Goal: Transaction & Acquisition: Purchase product/service

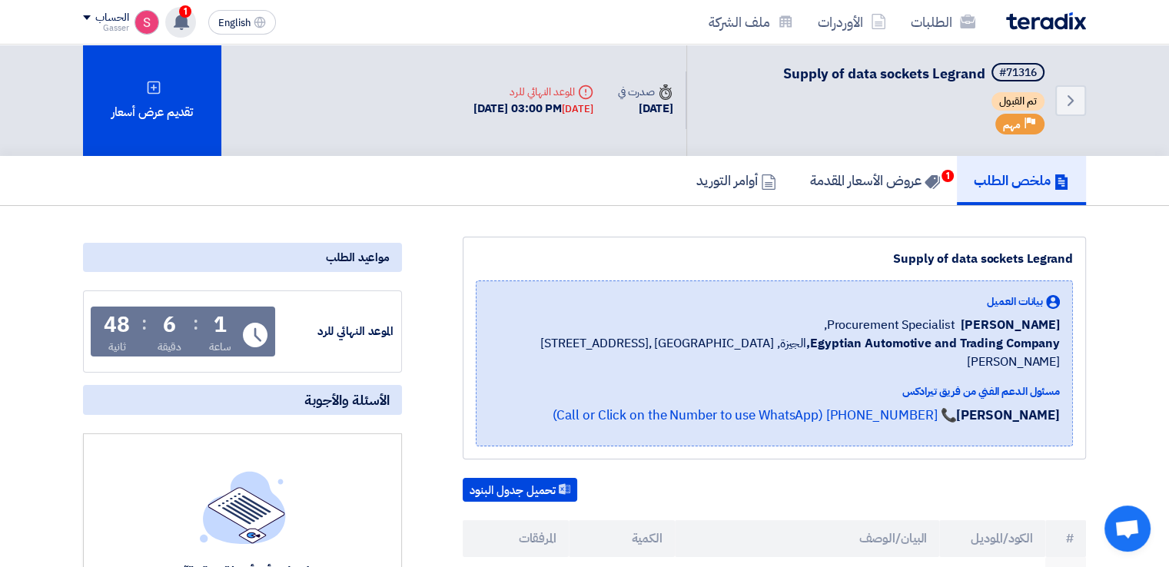
click at [187, 19] on use at bounding box center [181, 21] width 15 height 17
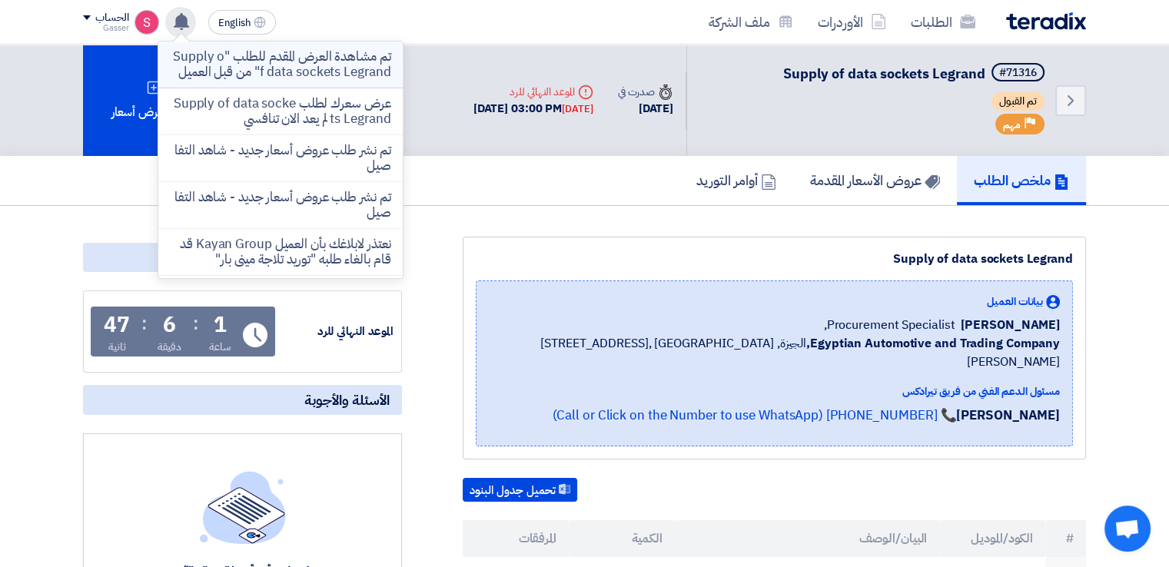
click at [327, 80] on p "تم مشاهدة العرض المقدم للطلب "Supply of data sockets Legrand" من قبل العميل" at bounding box center [281, 64] width 220 height 31
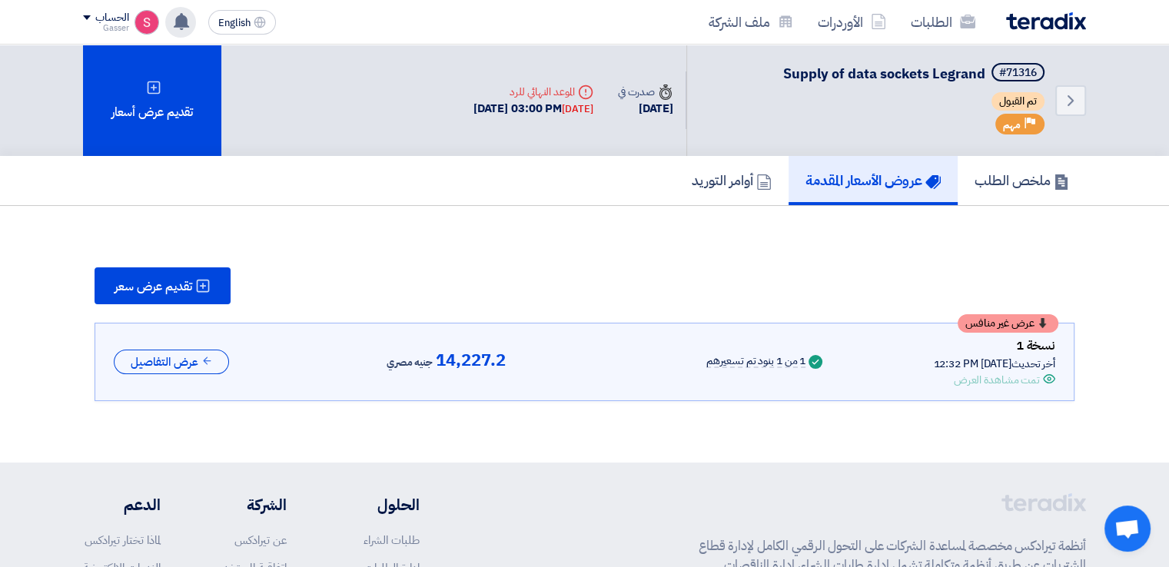
scroll to position [75, 0]
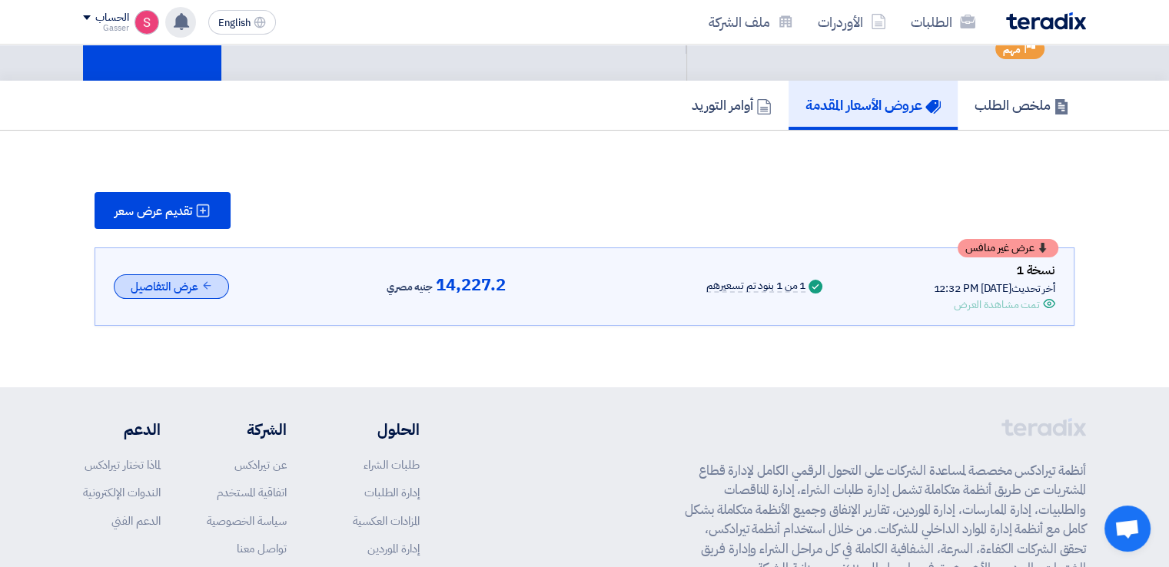
click at [168, 282] on button "عرض التفاصيل" at bounding box center [171, 286] width 115 height 25
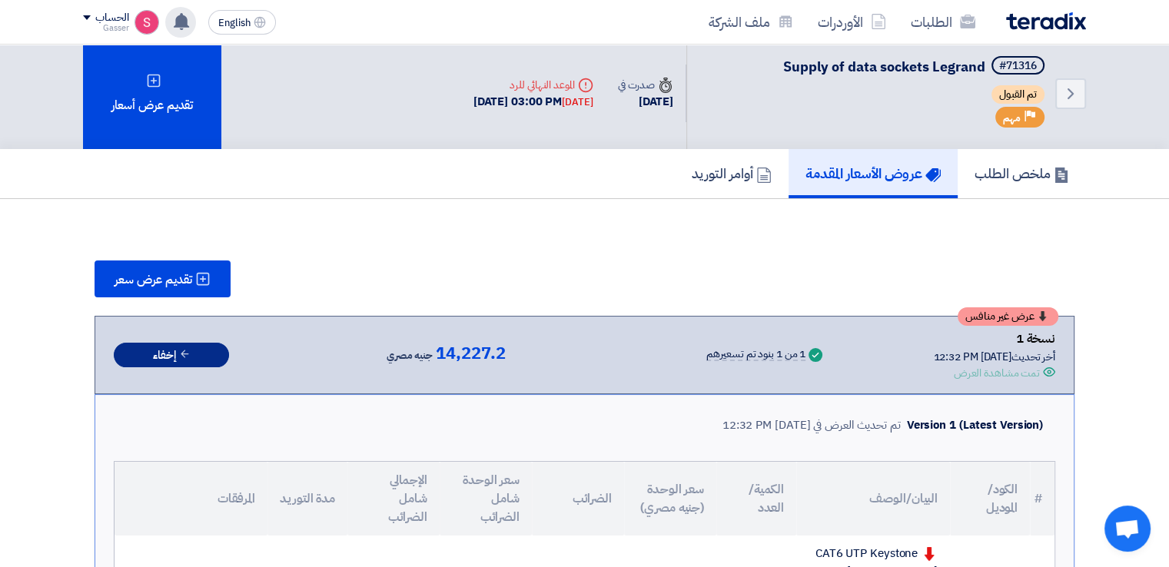
scroll to position [0, 0]
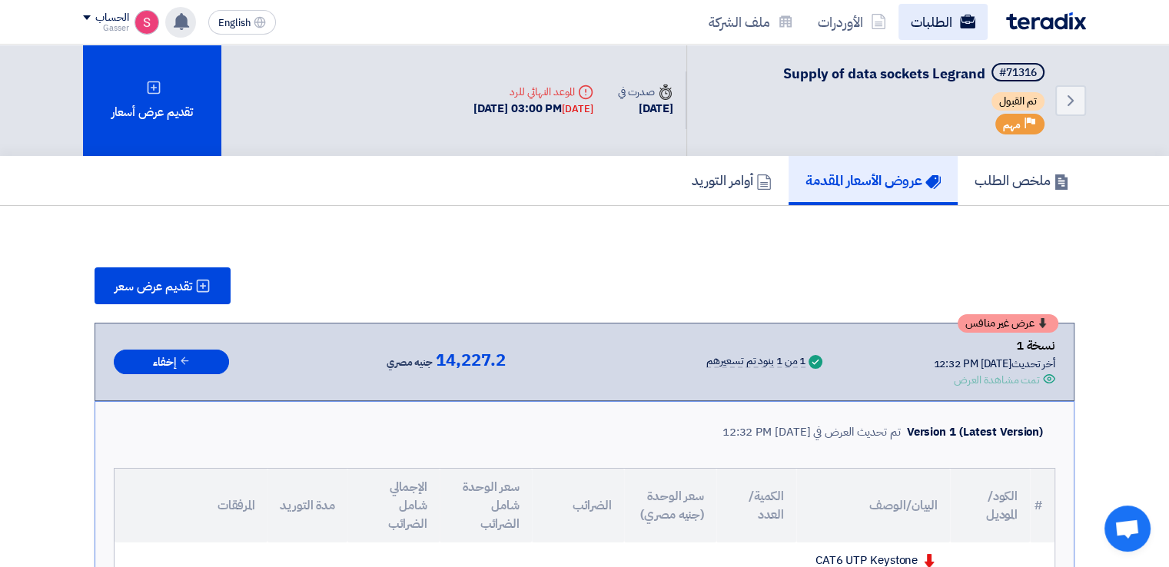
click at [931, 19] on link "الطلبات" at bounding box center [942, 22] width 89 height 36
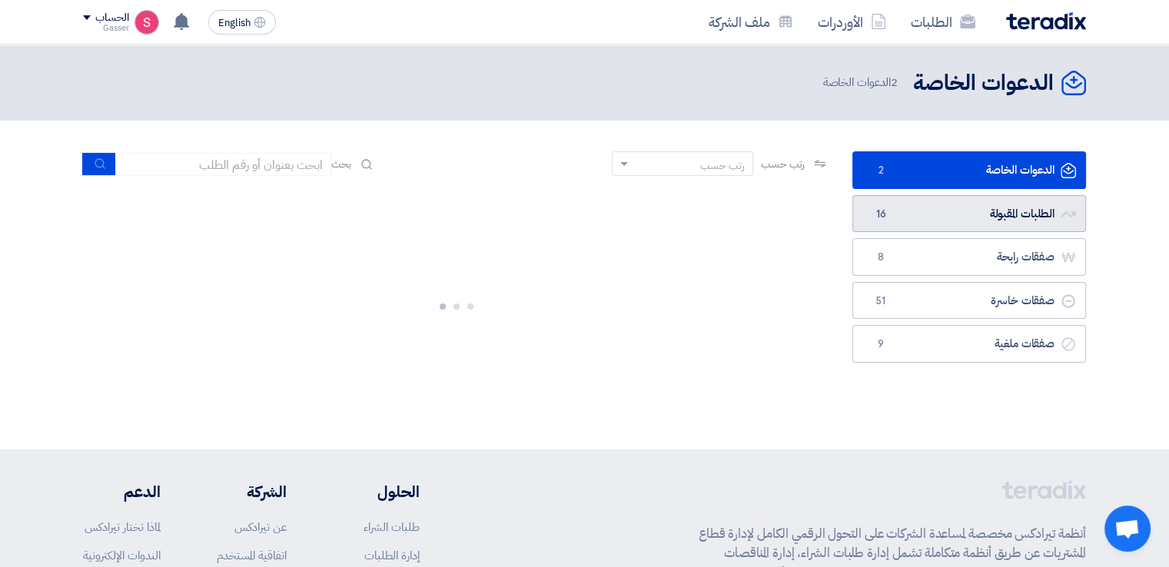
click at [948, 210] on link "الطلبات المقبولة الطلبات المقبولة 16" at bounding box center [969, 214] width 234 height 38
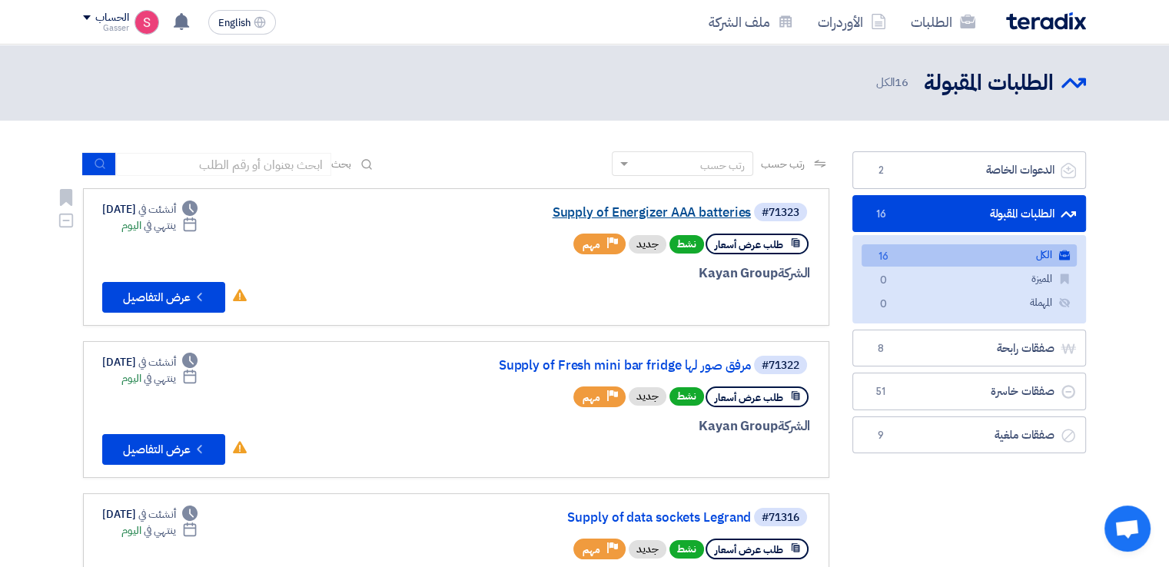
click at [709, 210] on link "Supply of Energizer AAA batteries" at bounding box center [596, 213] width 307 height 14
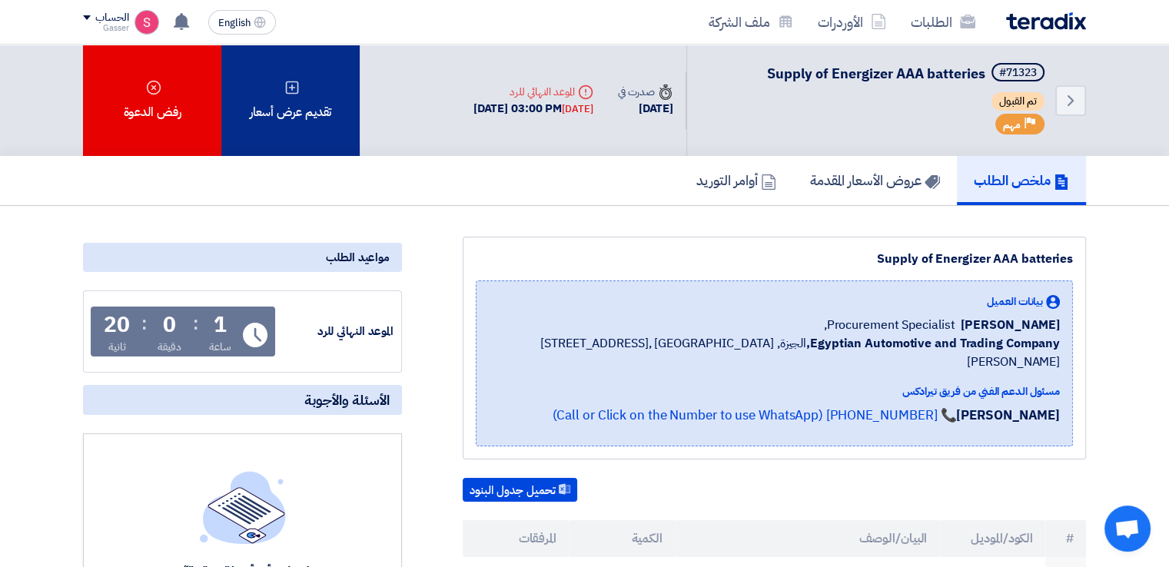
click at [273, 75] on div "تقديم عرض أسعار" at bounding box center [290, 100] width 138 height 111
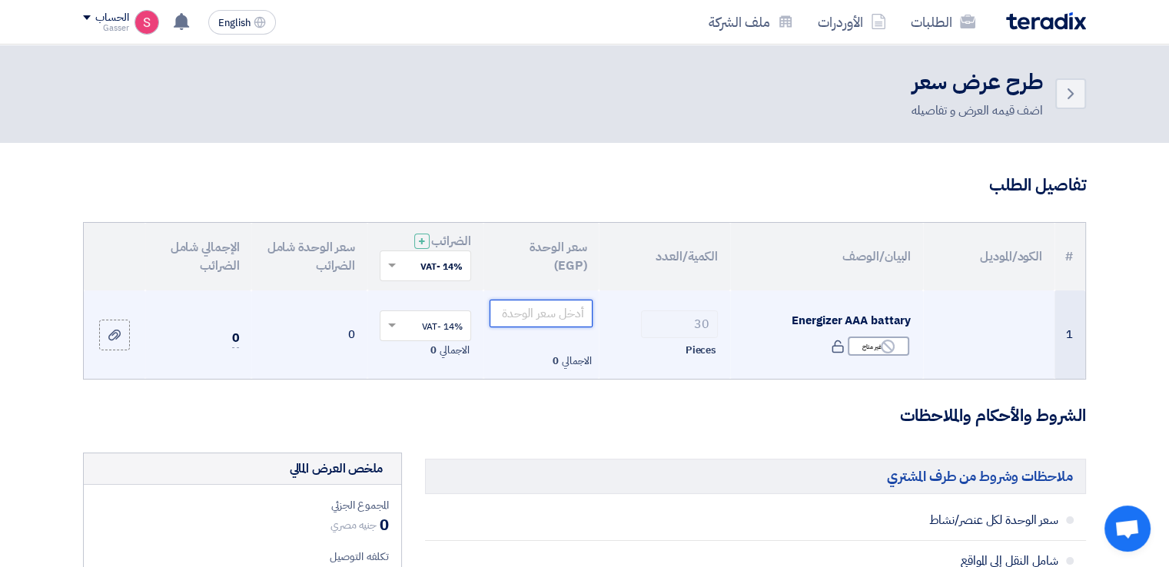
click at [553, 307] on input "number" at bounding box center [542, 314] width 104 height 28
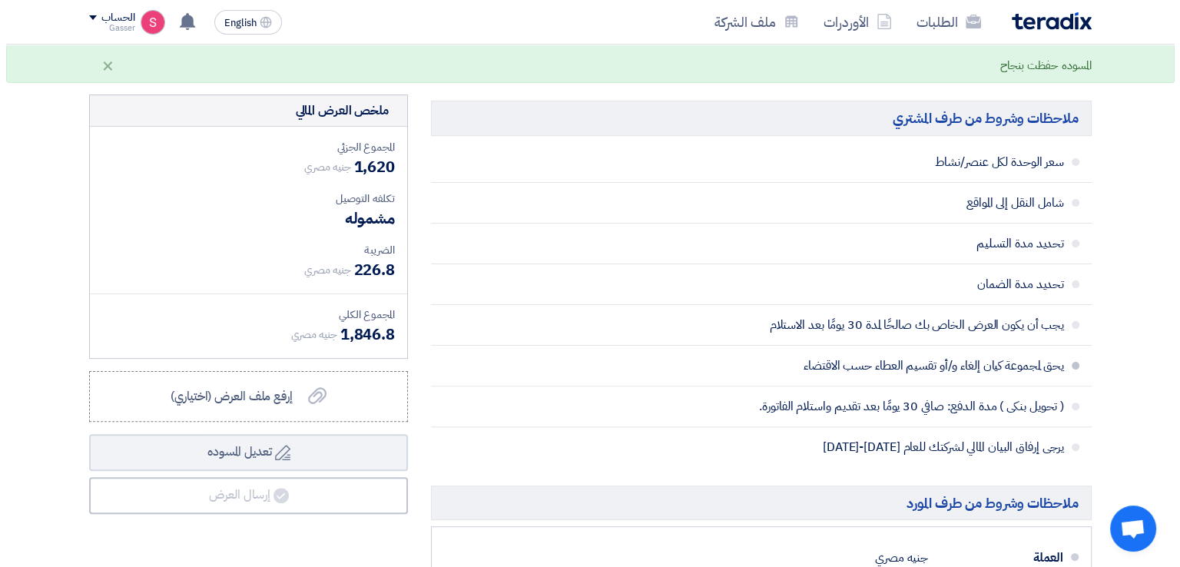
scroll to position [717, 0]
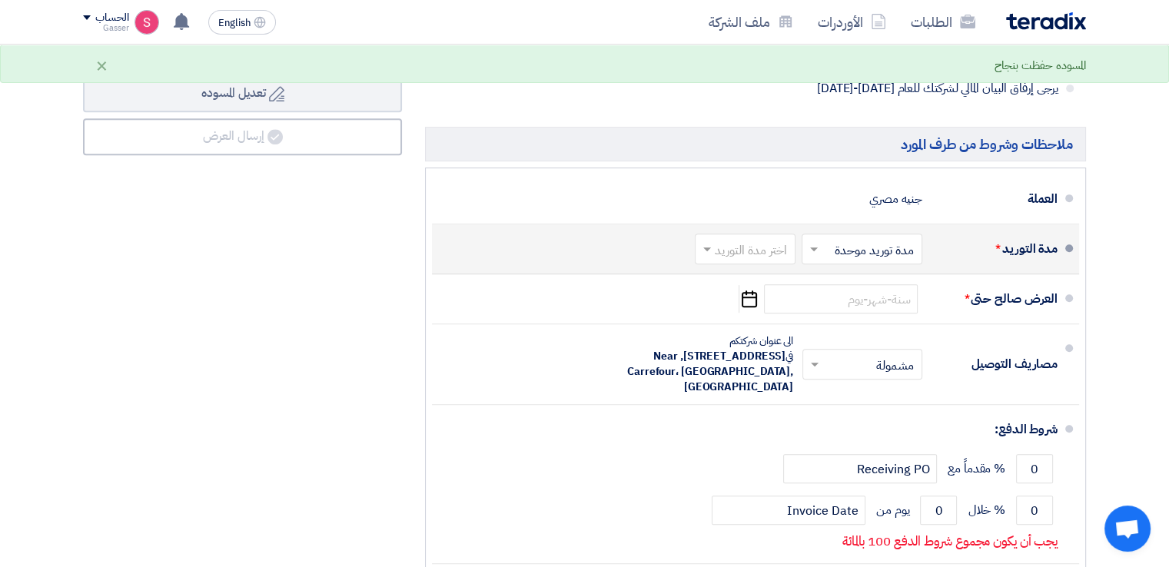
type input "54"
click at [736, 240] on input "text" at bounding box center [741, 251] width 93 height 22
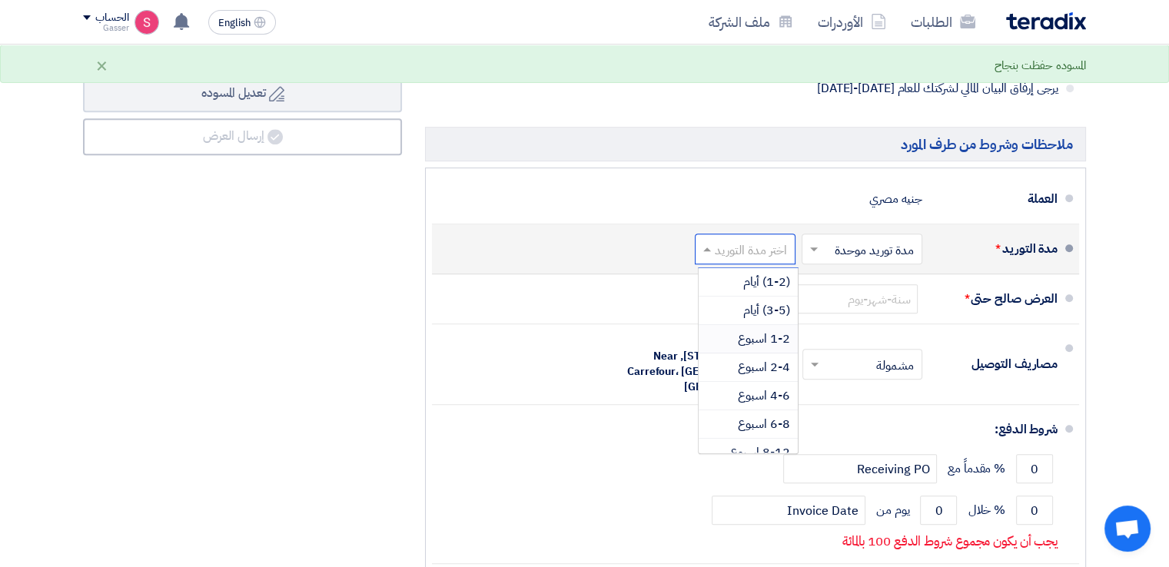
click at [768, 342] on span "1-2 اسبوع" at bounding box center [764, 339] width 52 height 18
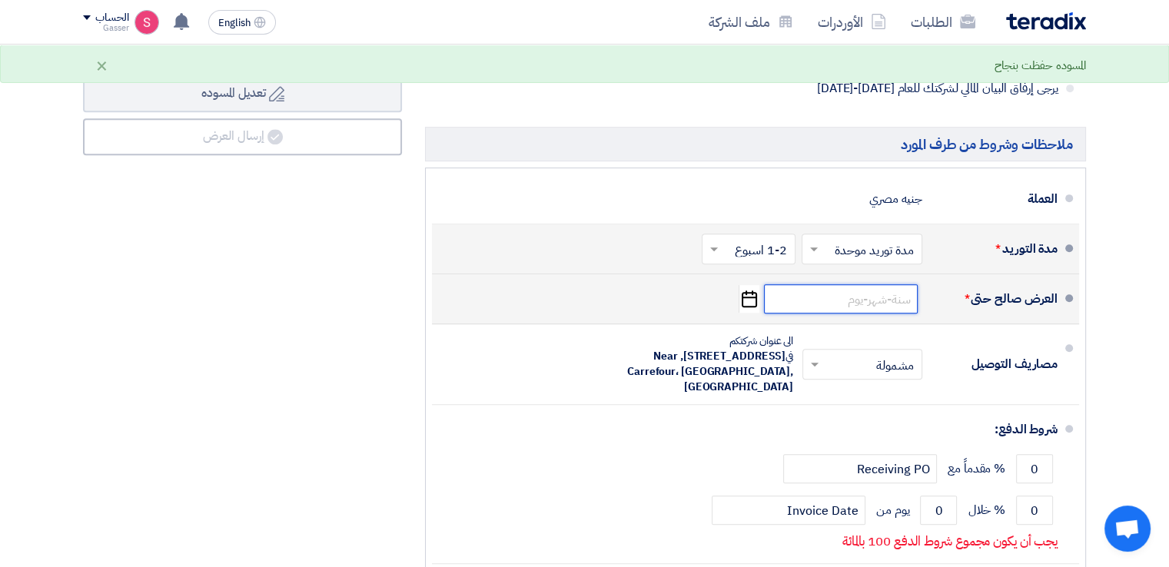
click at [908, 299] on input at bounding box center [841, 298] width 154 height 29
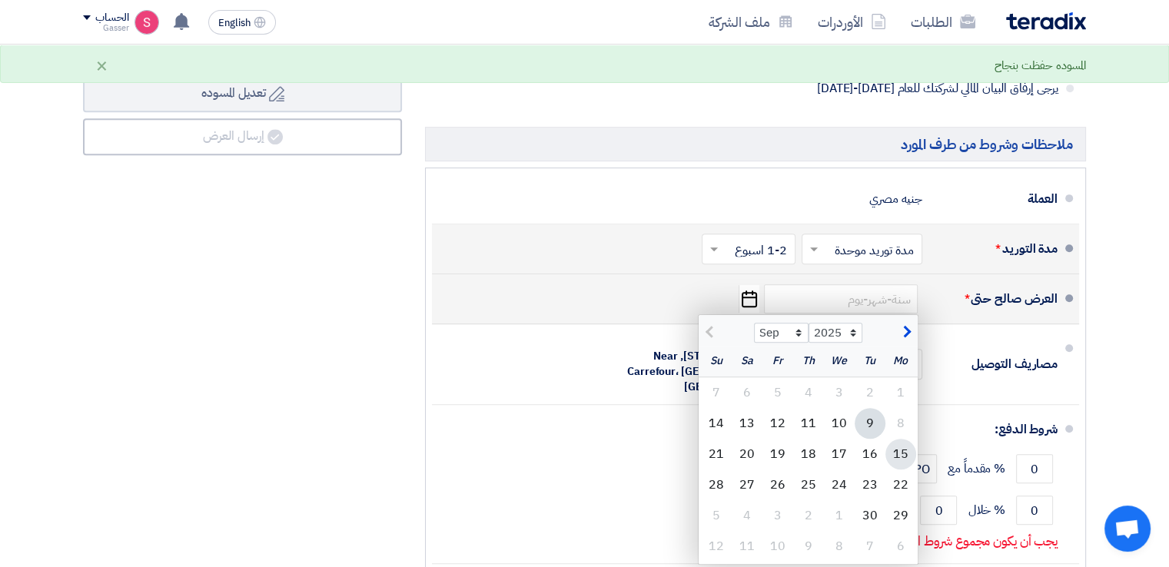
click at [894, 446] on div "15" at bounding box center [900, 454] width 31 height 31
type input "[DATE]"
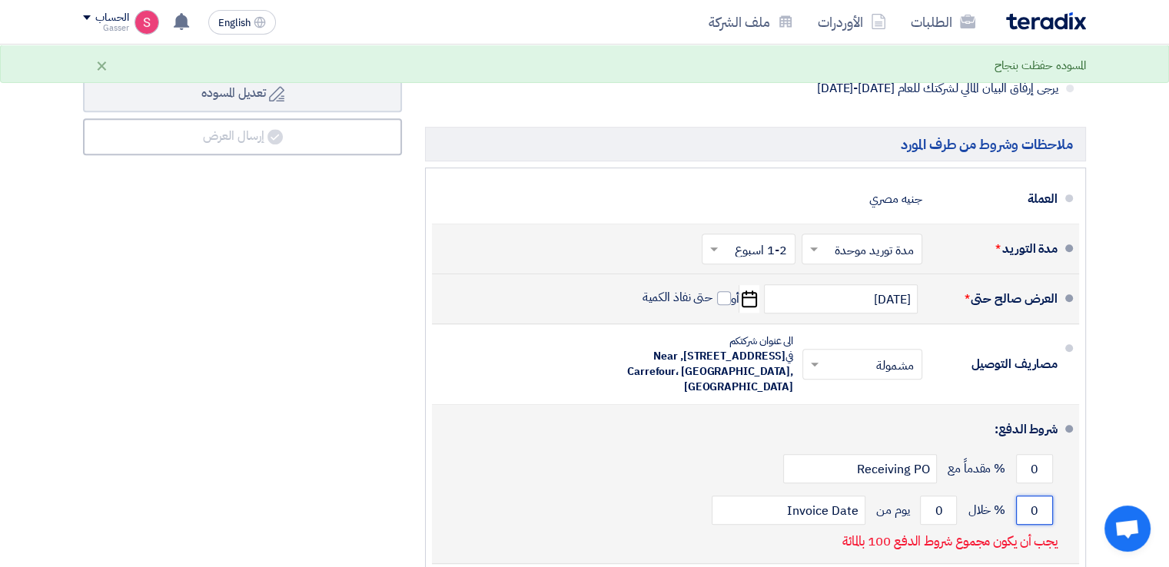
click at [1027, 511] on input "0" at bounding box center [1034, 510] width 37 height 29
type input "100"
drag, startPoint x: 932, startPoint y: 506, endPoint x: 945, endPoint y: 505, distance: 13.1
click at [945, 505] on input "0" at bounding box center [938, 510] width 37 height 29
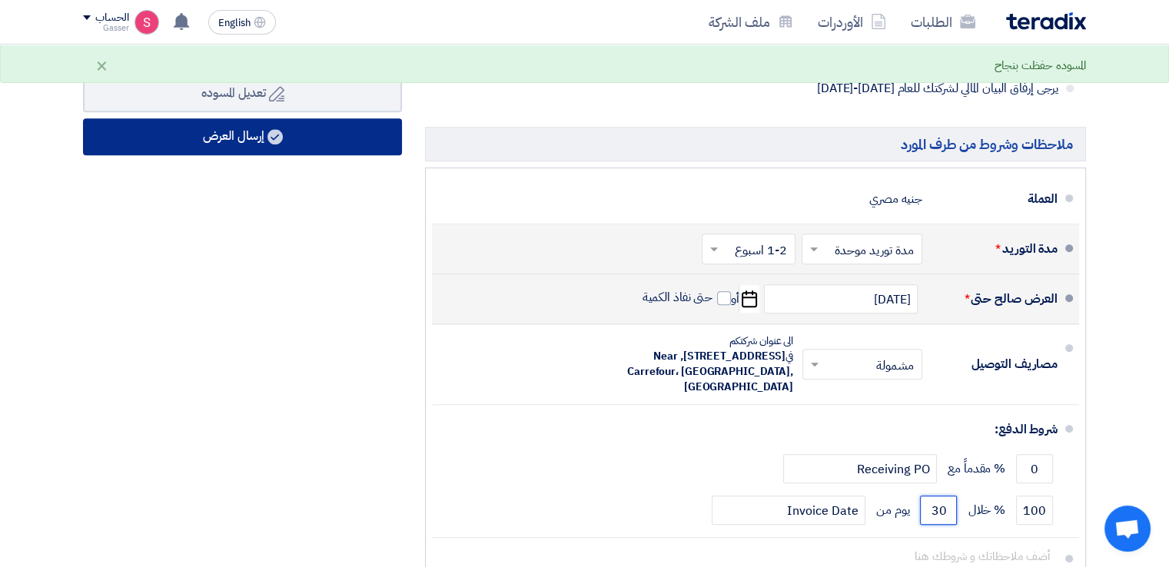
type input "30"
click at [351, 128] on button "إرسال العرض" at bounding box center [242, 136] width 319 height 37
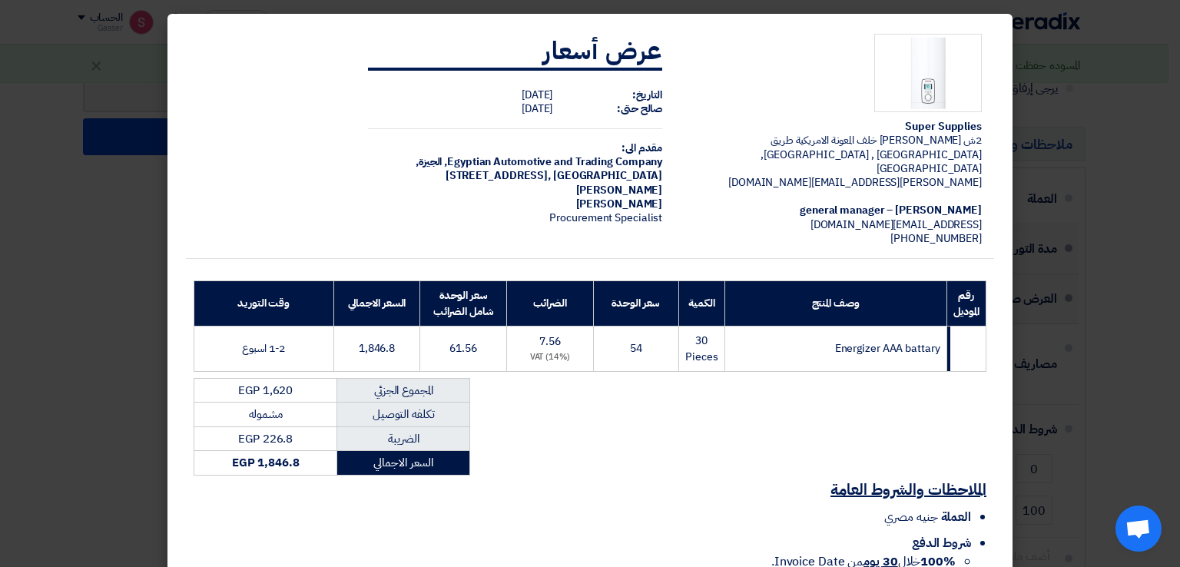
scroll to position [131, 0]
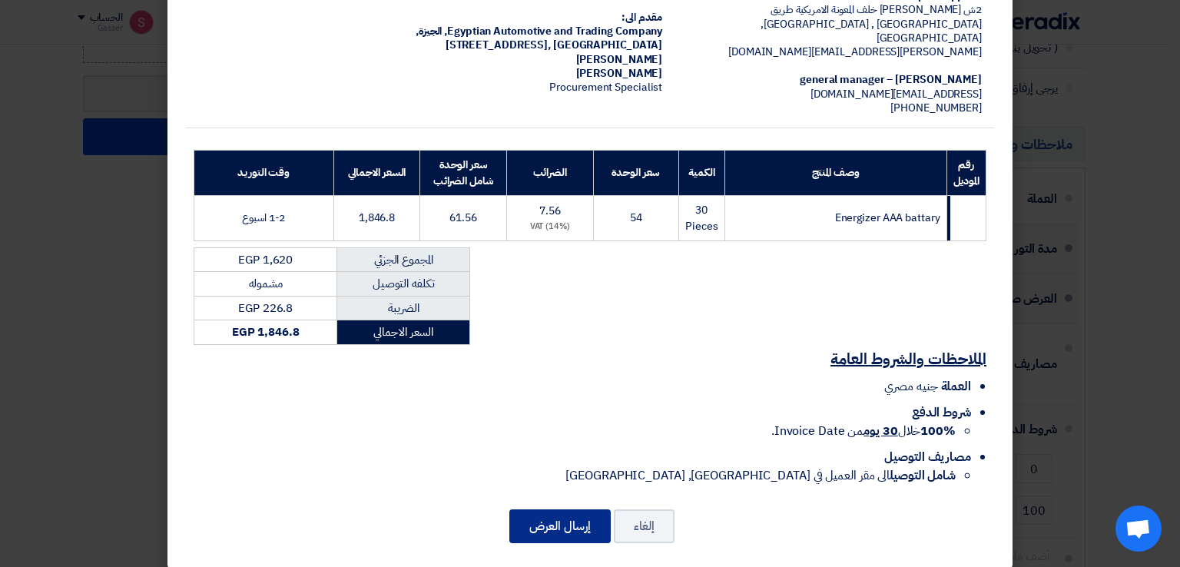
click at [569, 509] on button "إرسال العرض" at bounding box center [559, 526] width 101 height 34
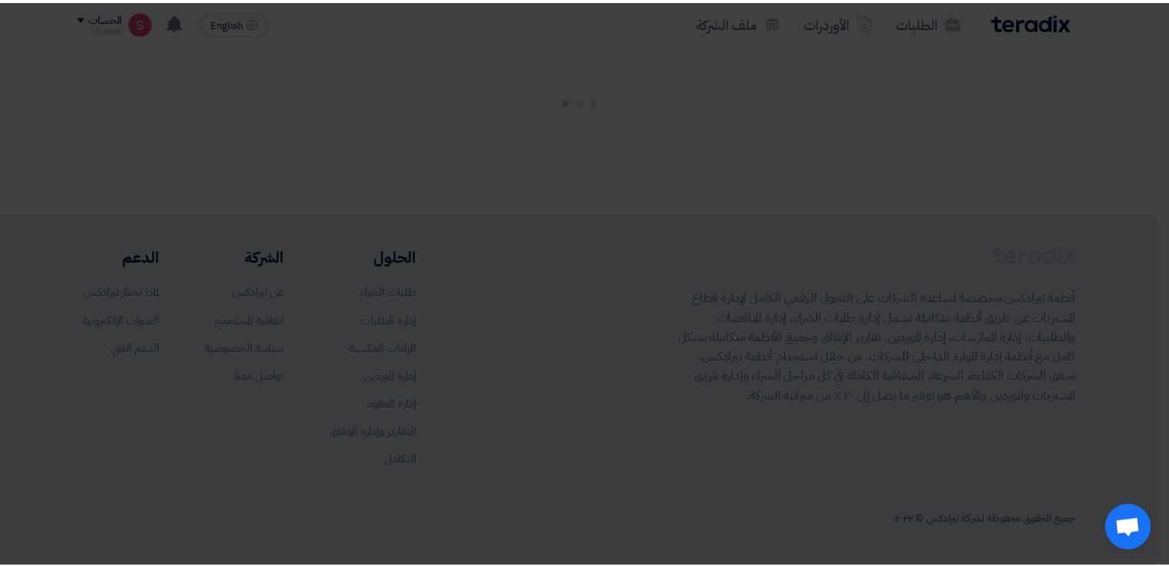
scroll to position [793, 0]
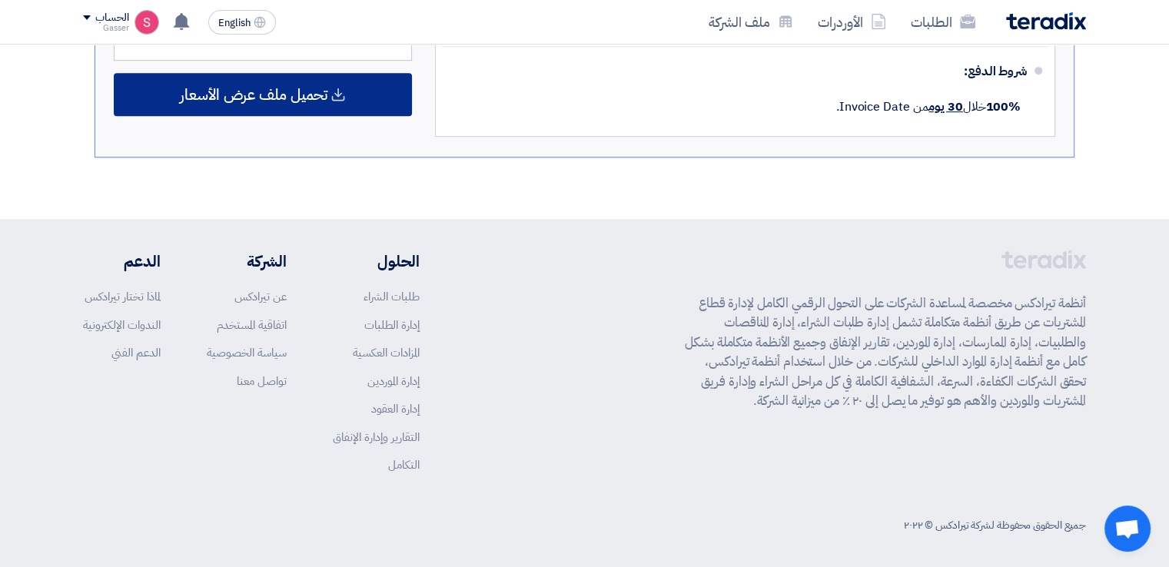
click at [257, 99] on span "تحميل ملف عرض الأسعار" at bounding box center [254, 95] width 148 height 14
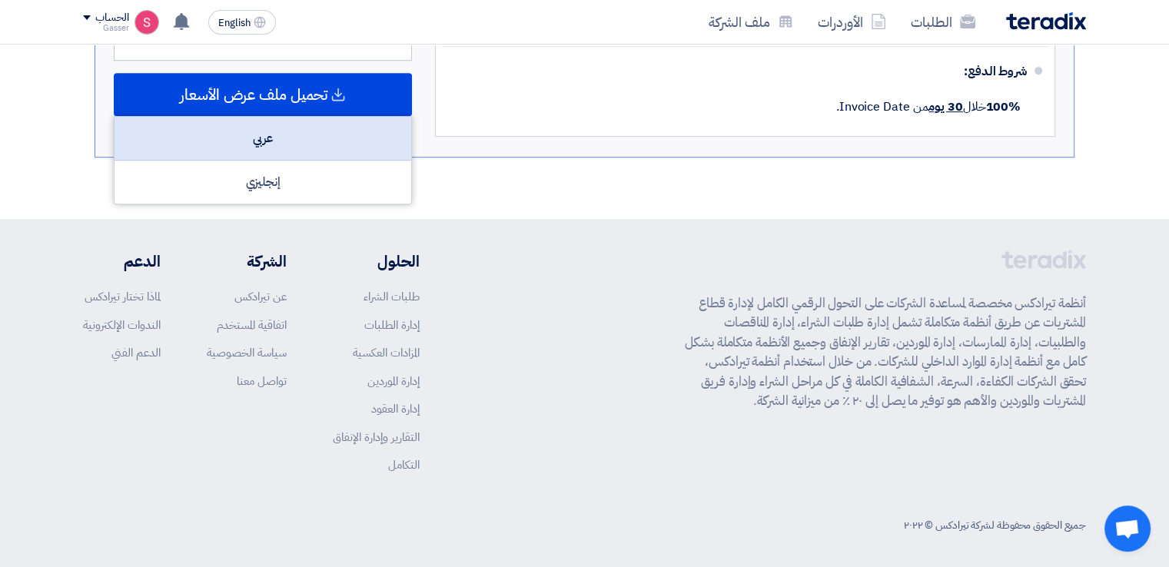
click at [314, 137] on div "عربي" at bounding box center [263, 139] width 297 height 44
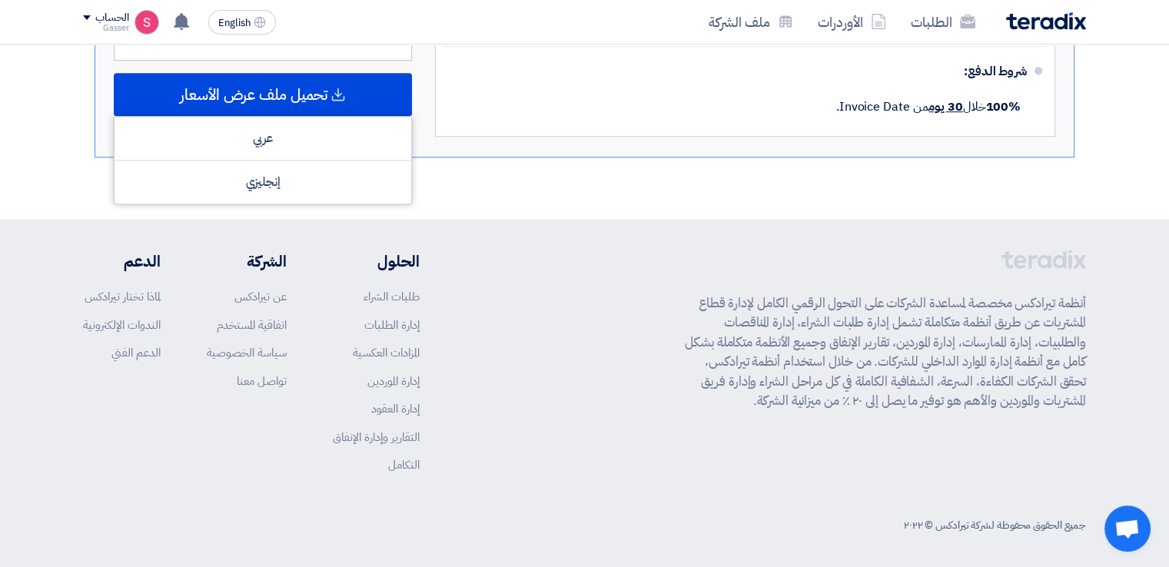
scroll to position [0, 0]
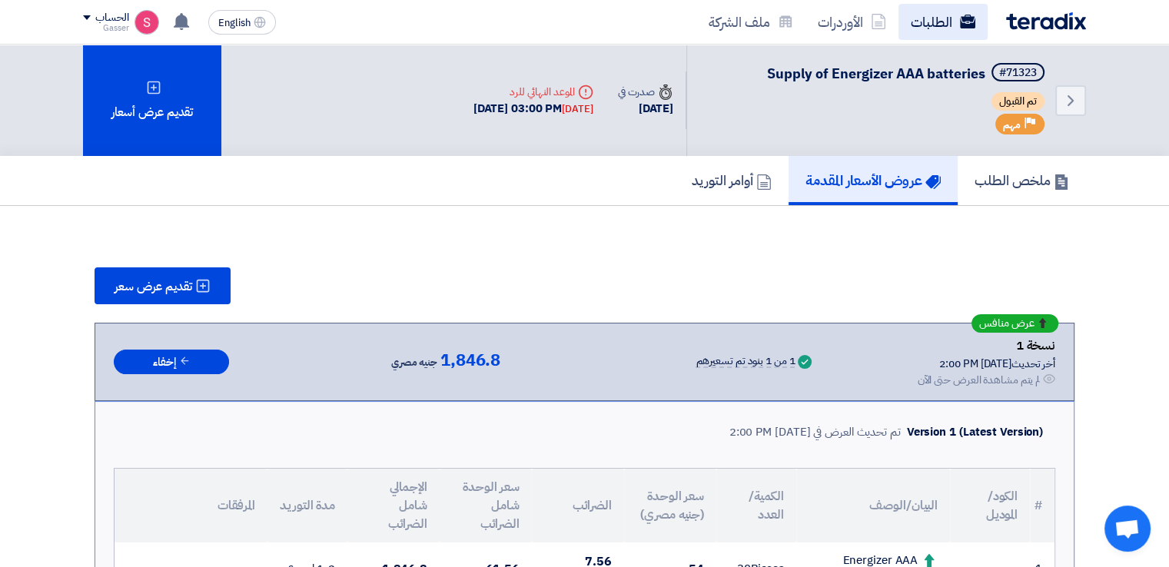
click at [951, 19] on link "الطلبات" at bounding box center [942, 22] width 89 height 36
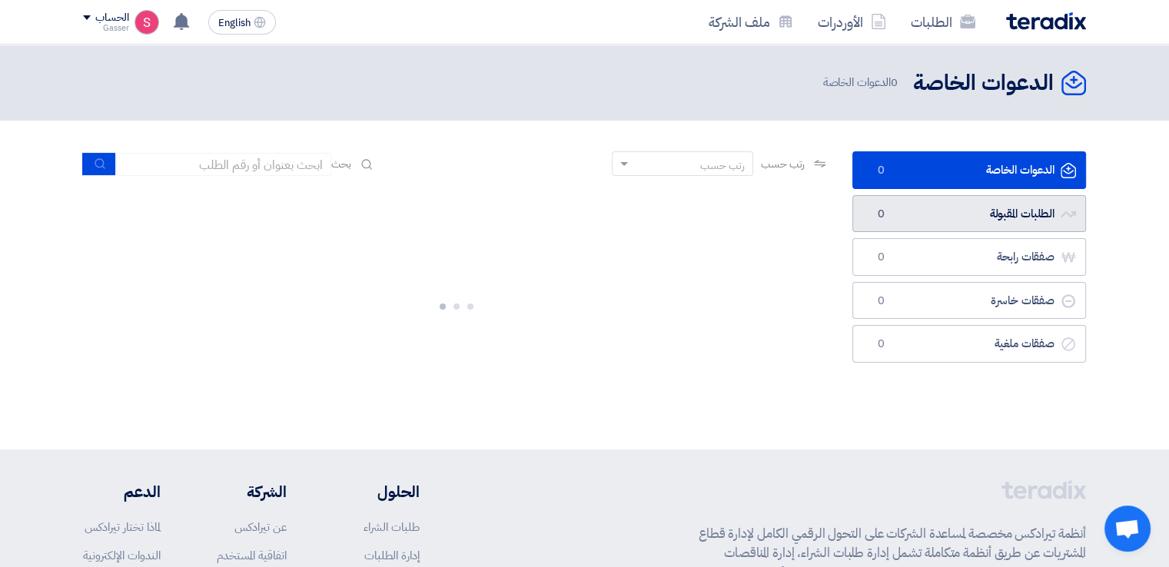
click at [927, 207] on link "الطلبات المقبولة الطلبات المقبولة 0" at bounding box center [969, 214] width 234 height 38
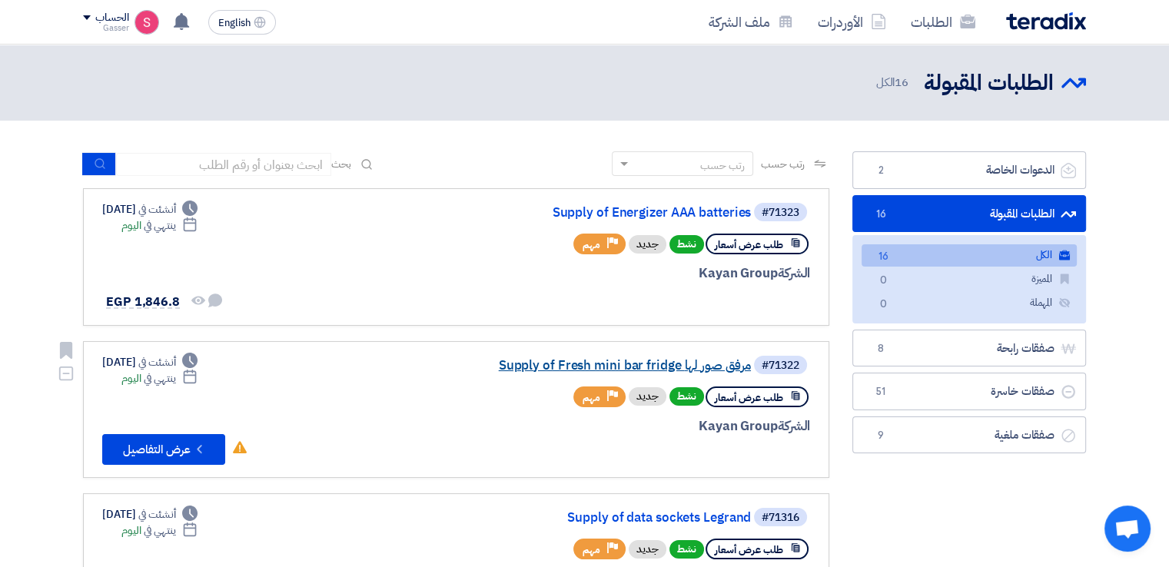
click at [675, 366] on link "Supply of Fresh mini bar fridge مرفق صور لها" at bounding box center [596, 366] width 307 height 14
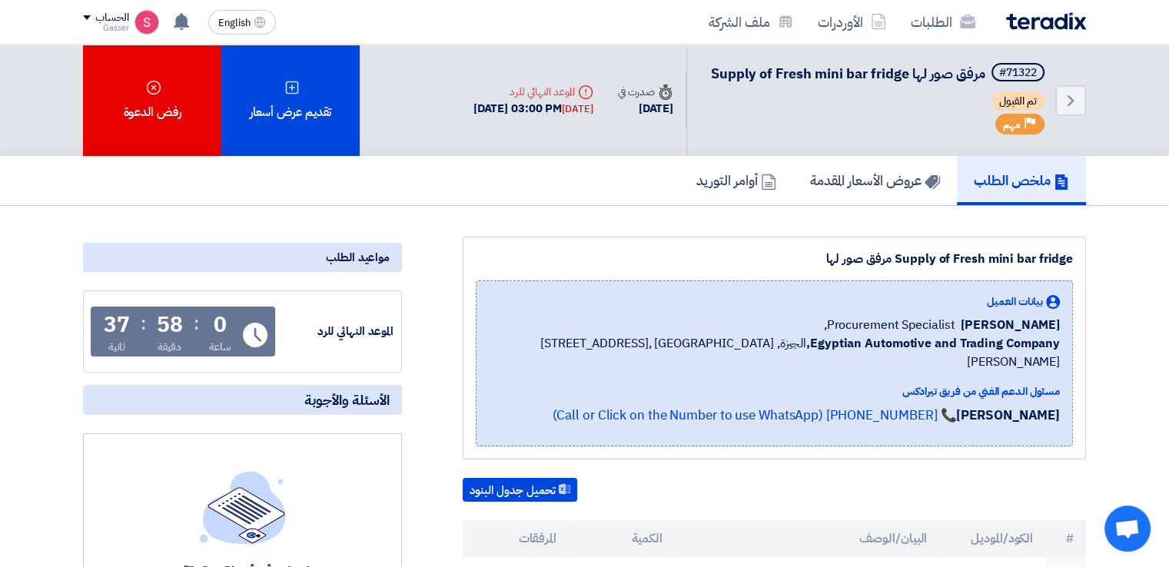
scroll to position [358, 0]
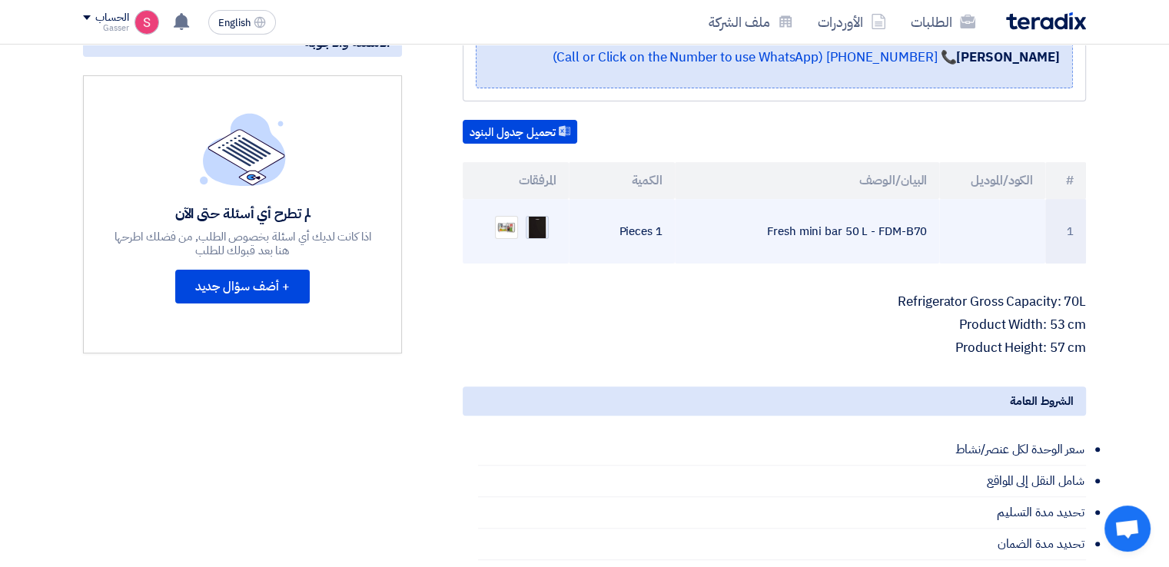
click at [546, 213] on img at bounding box center [537, 227] width 22 height 29
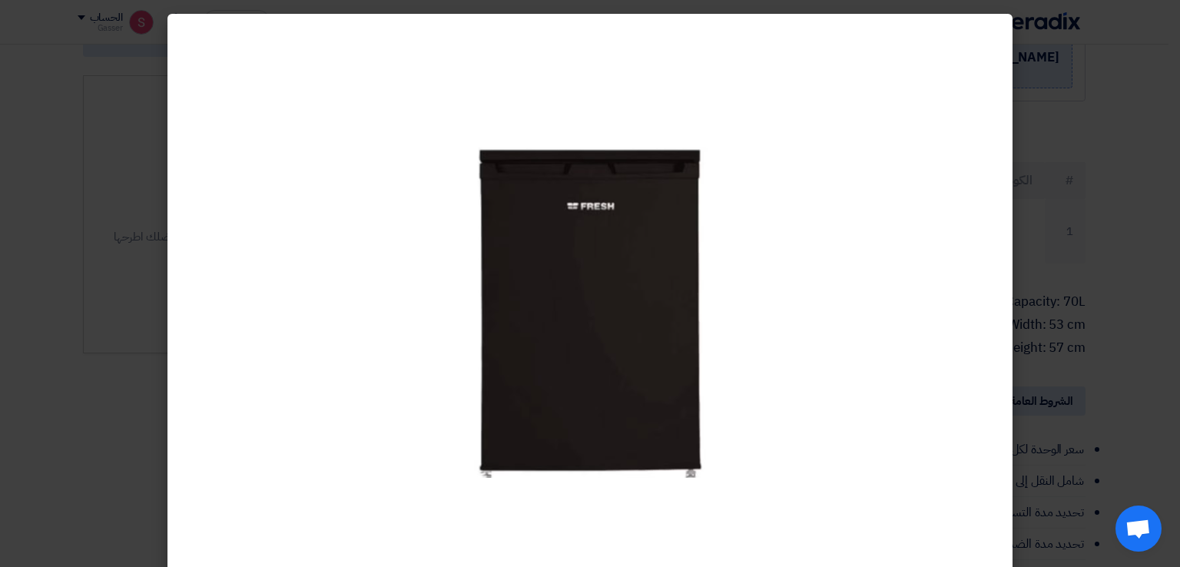
click at [1118, 250] on modal-container at bounding box center [590, 283] width 1180 height 567
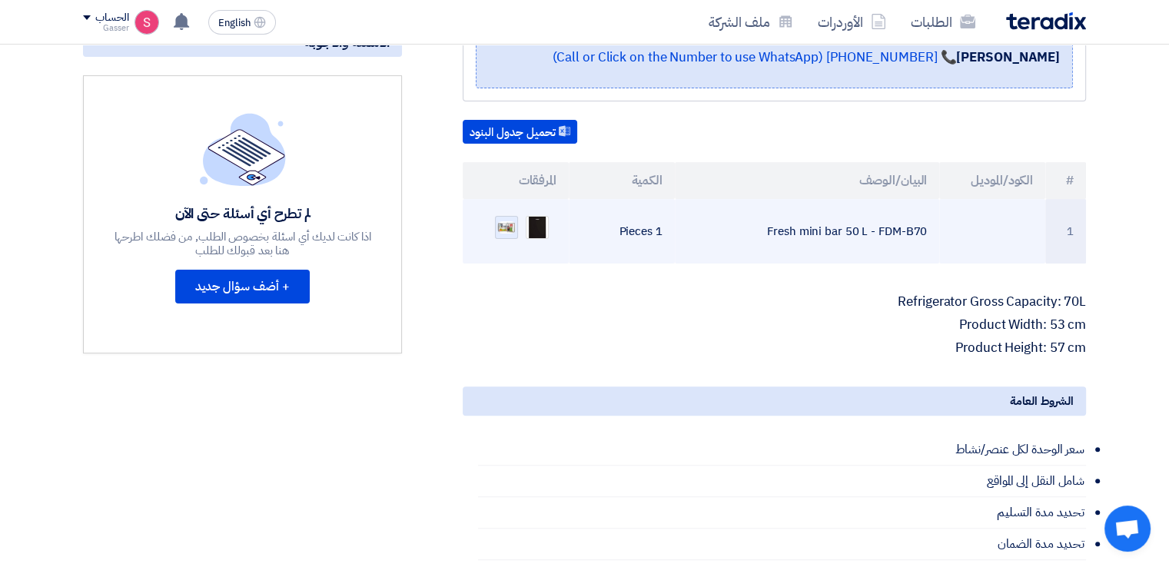
click at [515, 220] on img at bounding box center [507, 228] width 22 height 16
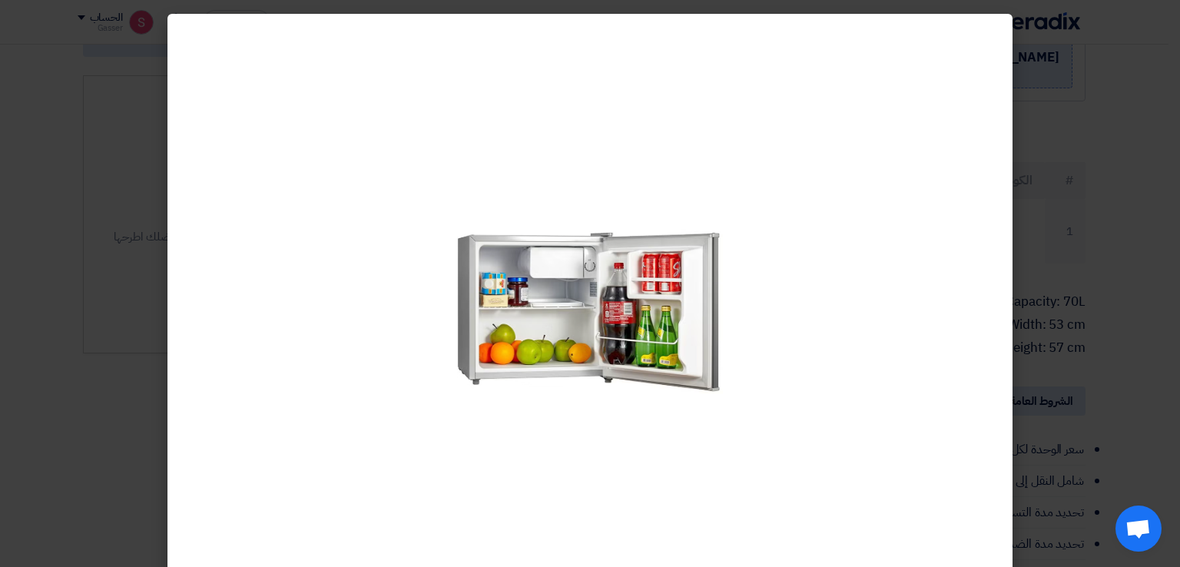
click at [1123, 213] on modal-container at bounding box center [590, 283] width 1180 height 567
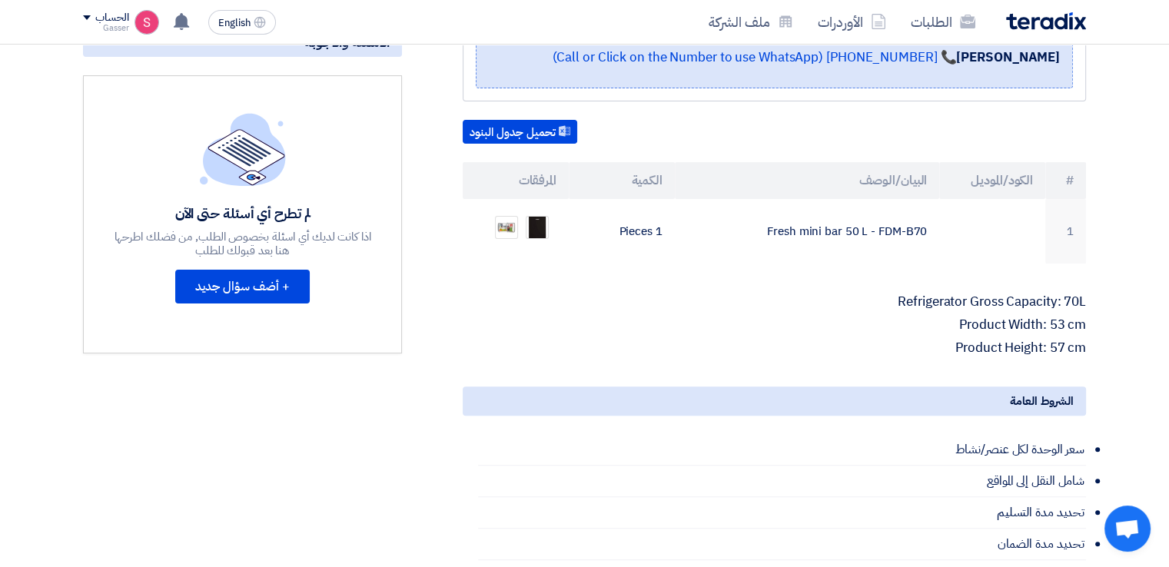
scroll to position [0, 0]
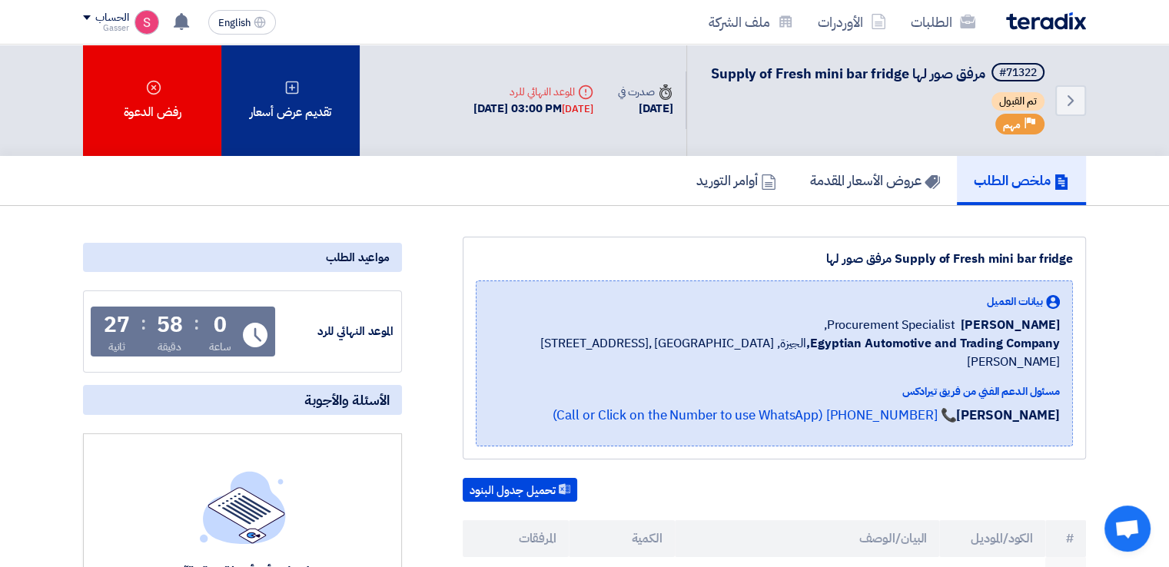
click at [327, 111] on div "تقديم عرض أسعار" at bounding box center [290, 100] width 138 height 111
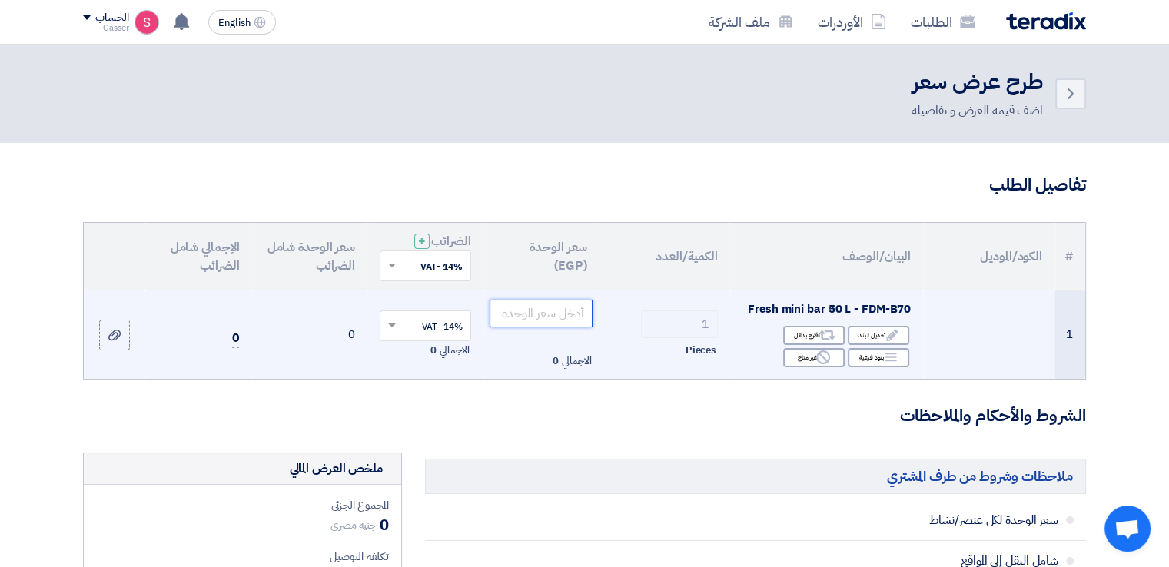
click at [550, 312] on input "number" at bounding box center [542, 314] width 104 height 28
click at [879, 333] on div "Edit تعديل البند" at bounding box center [878, 335] width 61 height 19
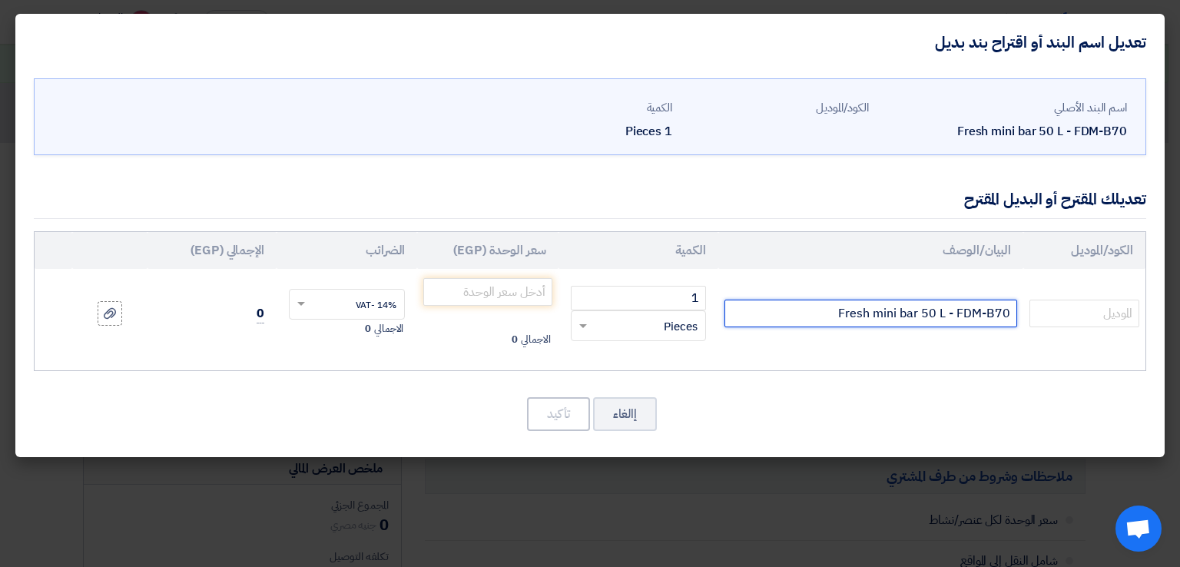
drag, startPoint x: 959, startPoint y: 310, endPoint x: 983, endPoint y: 310, distance: 23.8
click at [983, 310] on input "Fresh mini bar 50 L - FDM-B70" at bounding box center [871, 314] width 293 height 28
click at [990, 314] on input "Fresh mini bar 50 L - FMB-B70" at bounding box center [871, 314] width 293 height 28
type input "Fresh mini bar 50 L - FMB-70"
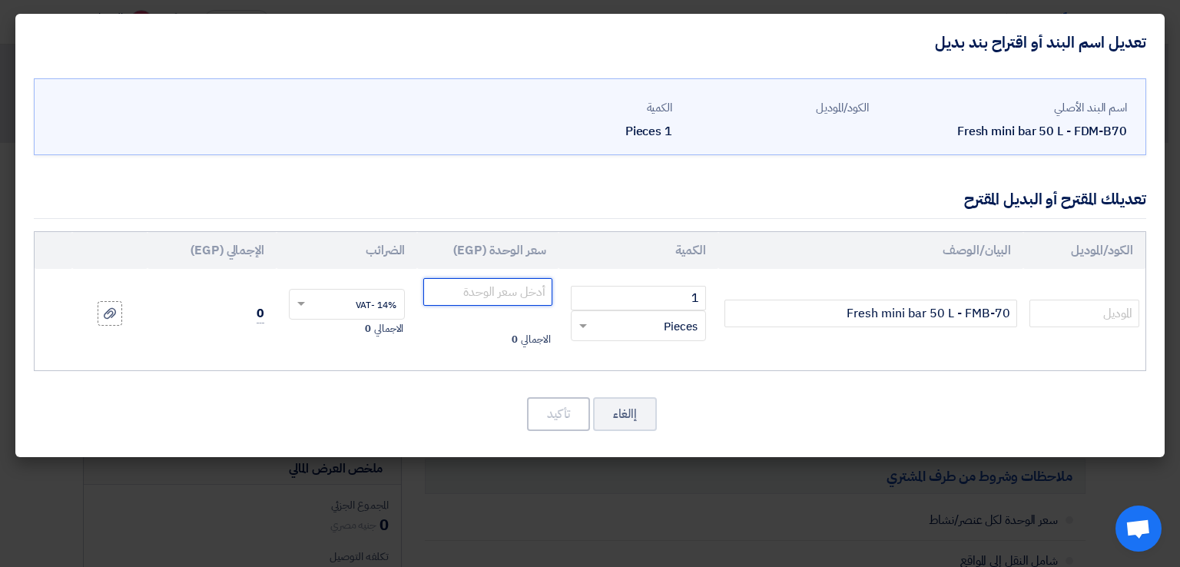
click at [504, 285] on input "number" at bounding box center [487, 292] width 128 height 28
type input "7383.90"
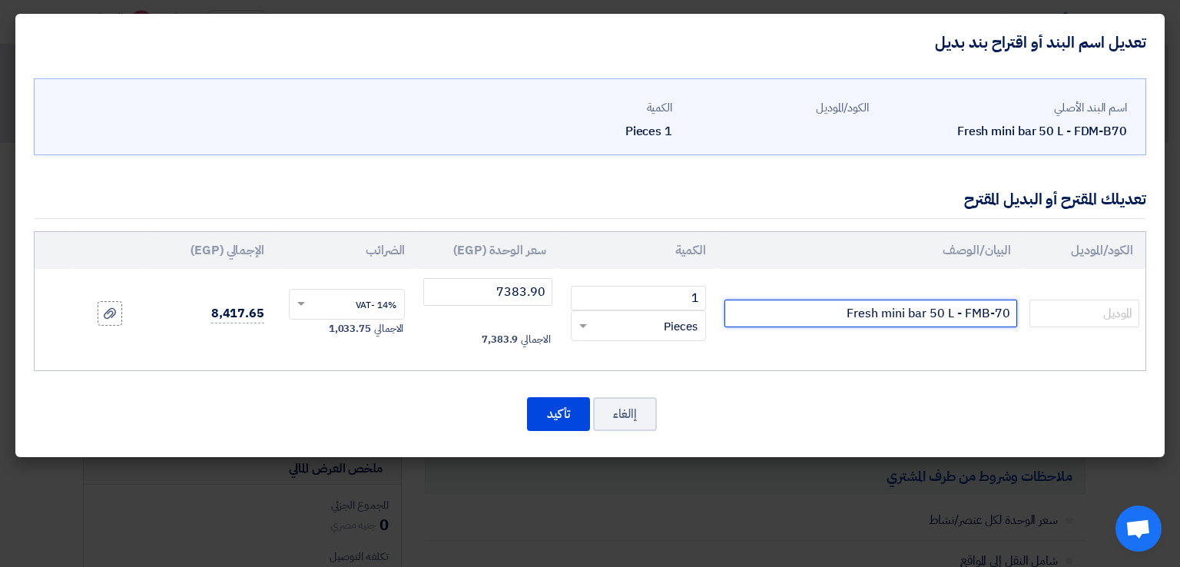
click at [749, 312] on input "Fresh mini bar 50 L - FMB-70" at bounding box center [871, 314] width 293 height 28
type input "Fresh mini bar 50 L - FMB-70سيلفر"
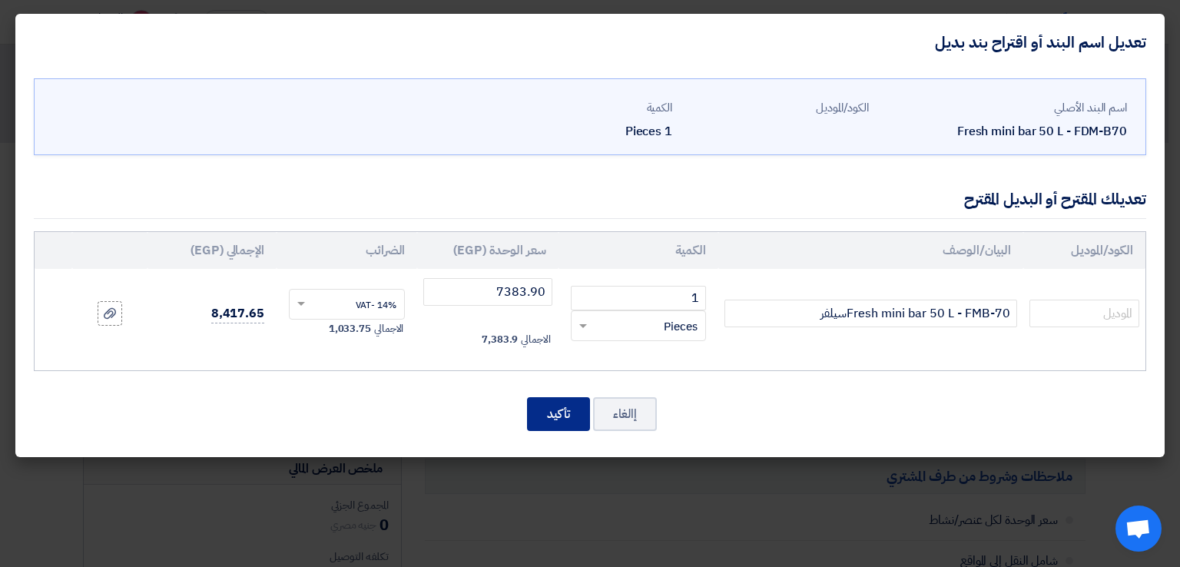
click at [564, 406] on button "تأكيد" at bounding box center [558, 414] width 63 height 34
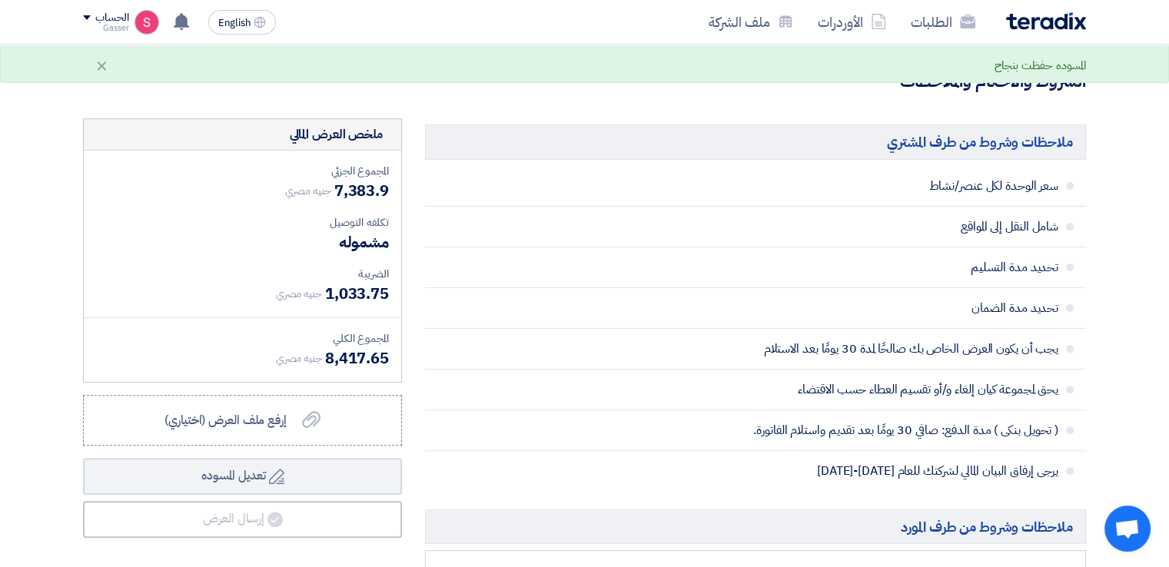
scroll to position [717, 0]
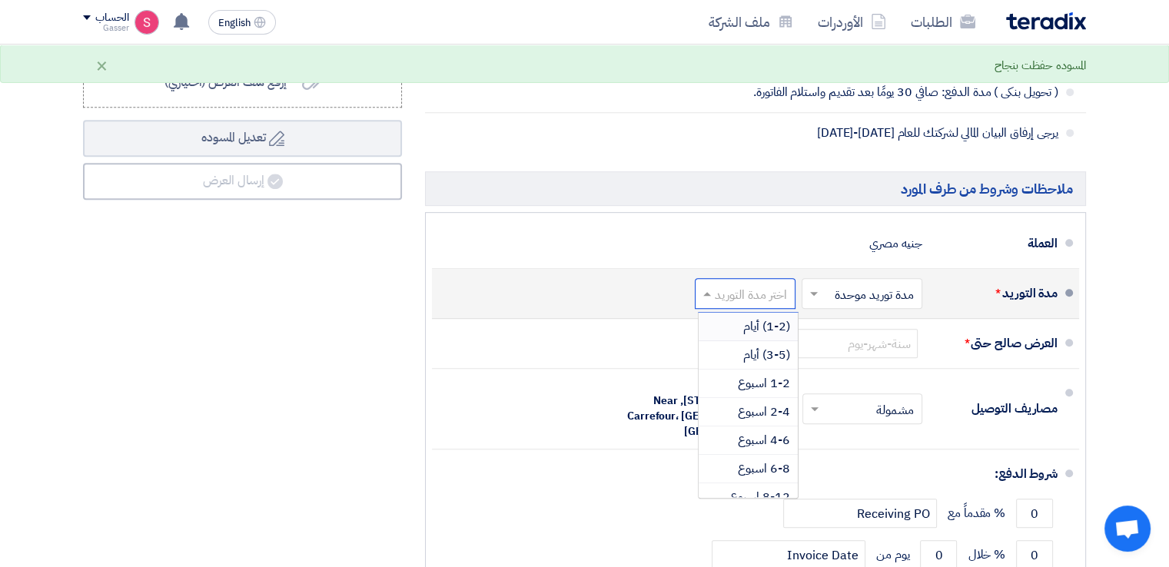
click at [761, 284] on input "text" at bounding box center [741, 295] width 93 height 22
click at [760, 382] on span "1-2 اسبوع" at bounding box center [764, 383] width 52 height 18
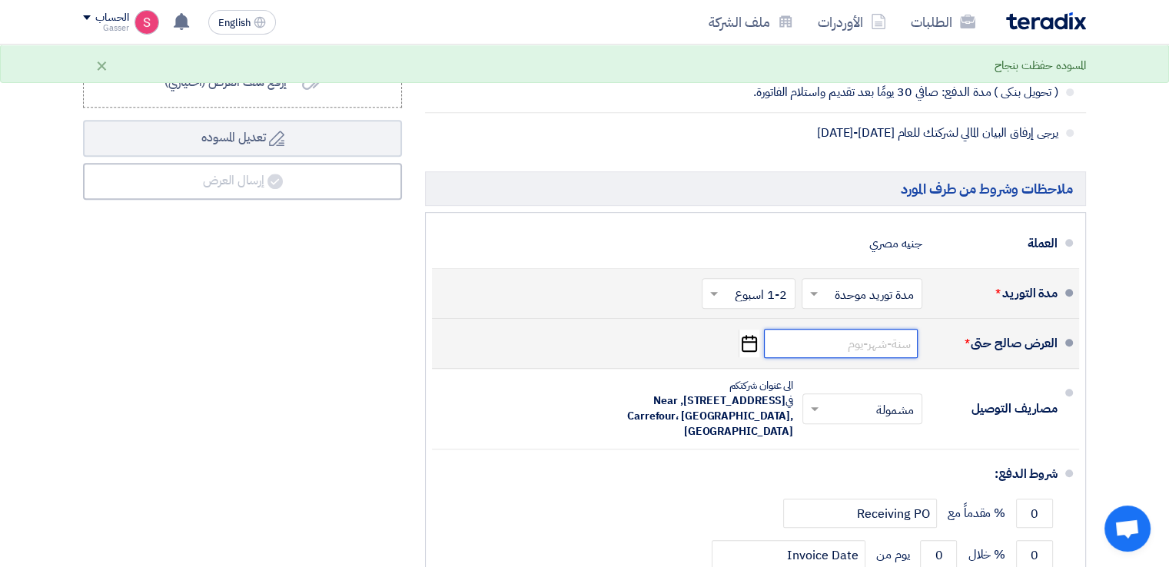
click at [887, 339] on input at bounding box center [841, 343] width 154 height 29
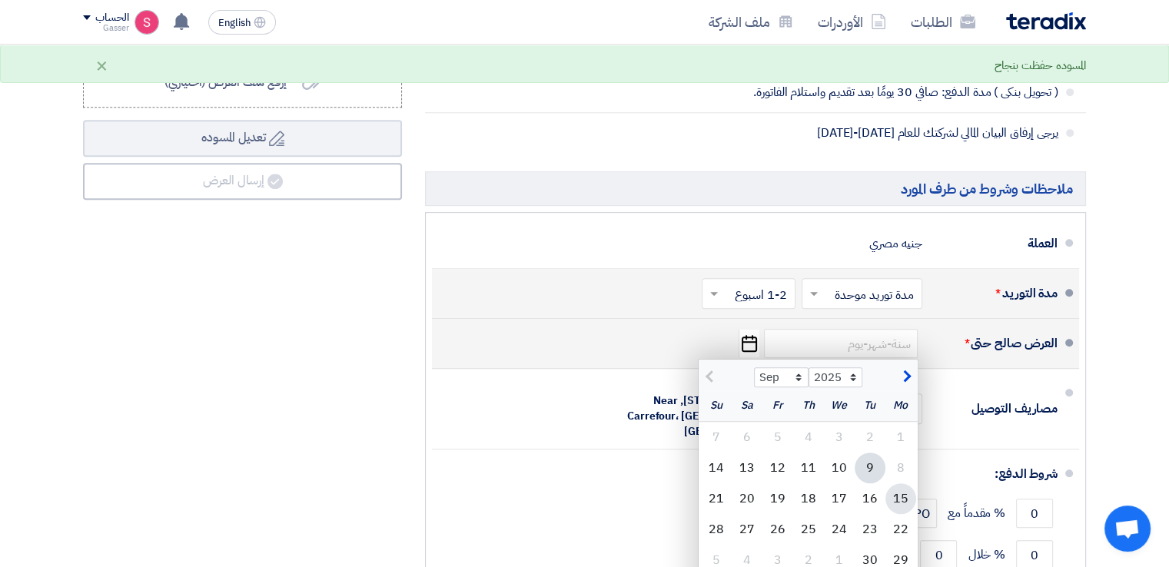
click at [900, 503] on div "15" at bounding box center [900, 498] width 31 height 31
type input "[DATE]"
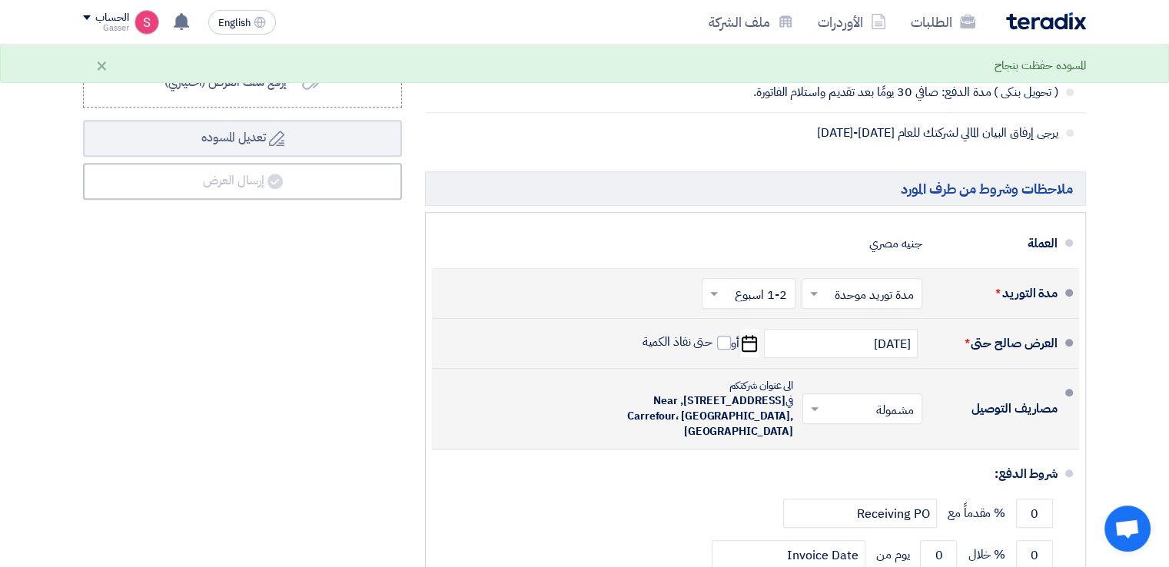
scroll to position [1076, 0]
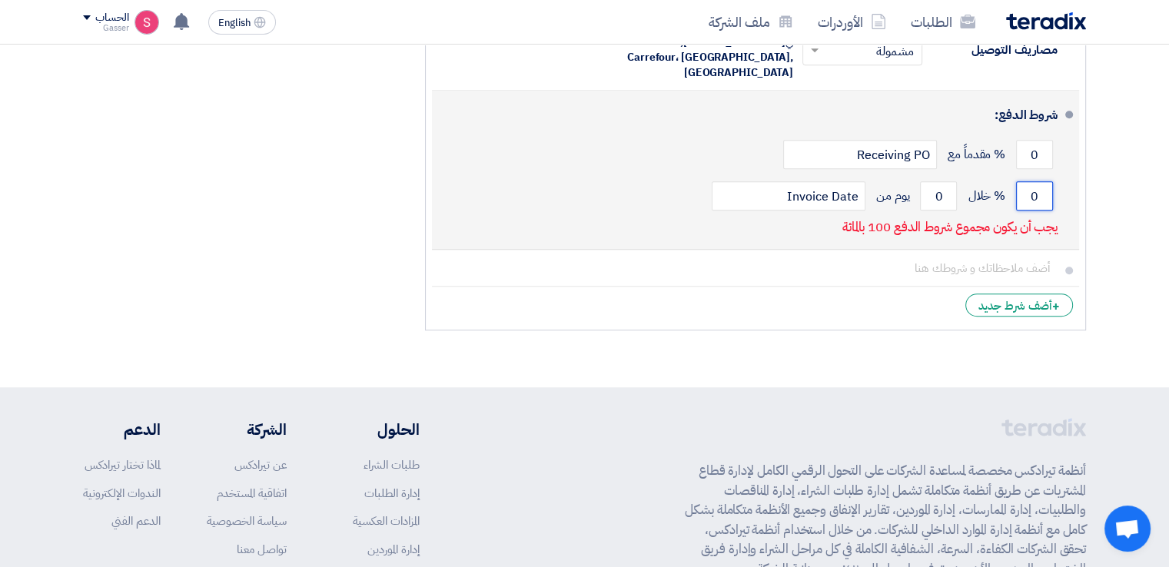
drag, startPoint x: 1045, startPoint y: 194, endPoint x: 1033, endPoint y: 194, distance: 12.3
click at [1033, 194] on input "0" at bounding box center [1034, 195] width 37 height 29
type input "100"
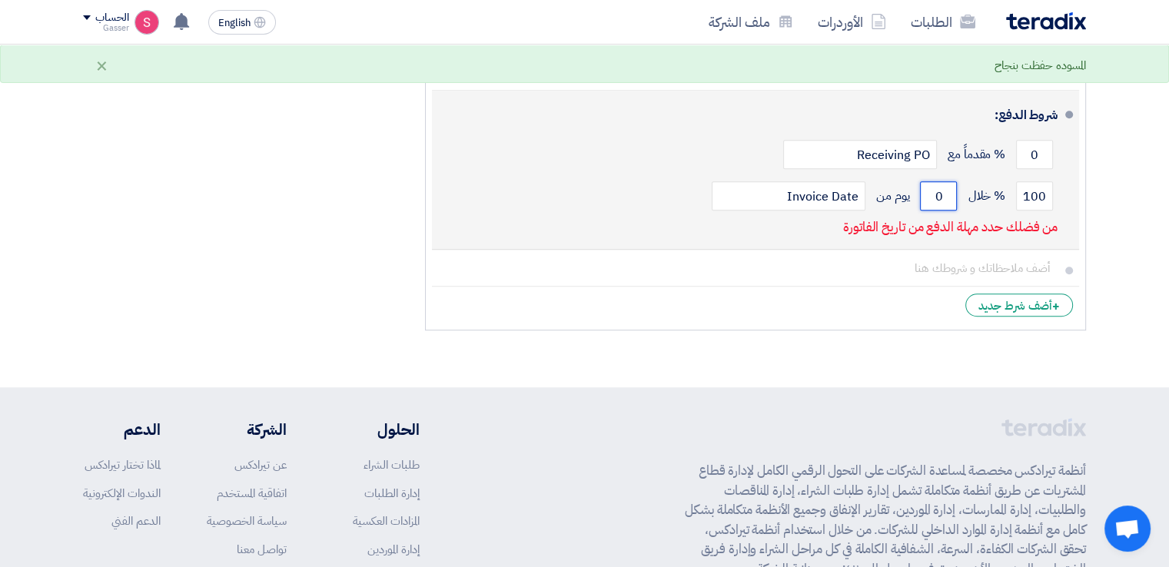
drag, startPoint x: 944, startPoint y: 188, endPoint x: 908, endPoint y: 196, distance: 36.2
click at [914, 194] on div "100 % خلال 0 يوم من Invoice Date" at bounding box center [750, 195] width 613 height 41
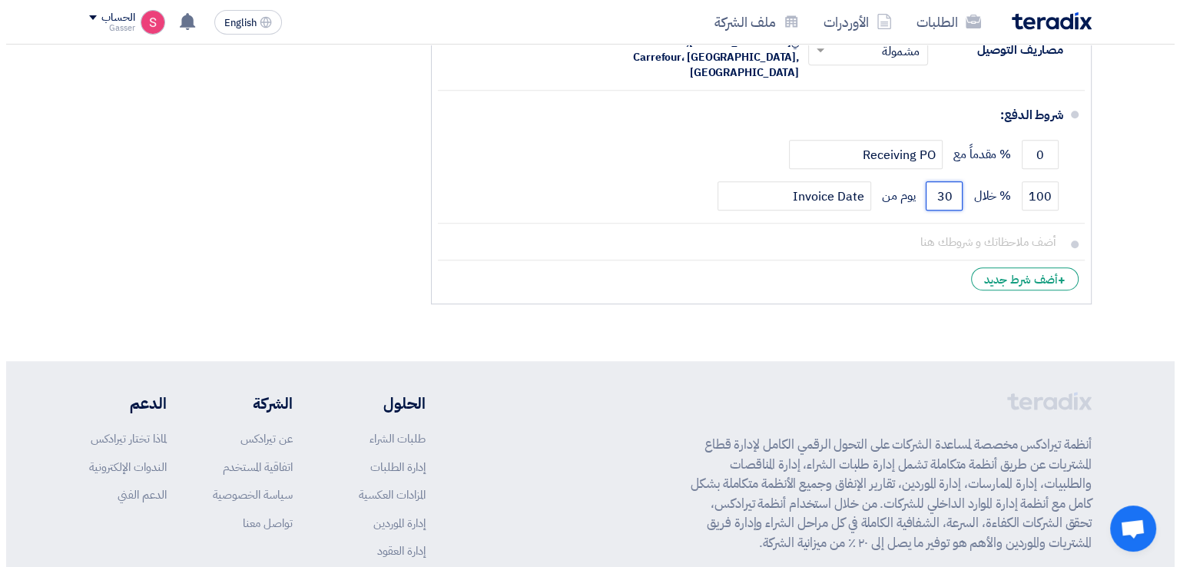
scroll to position [717, 0]
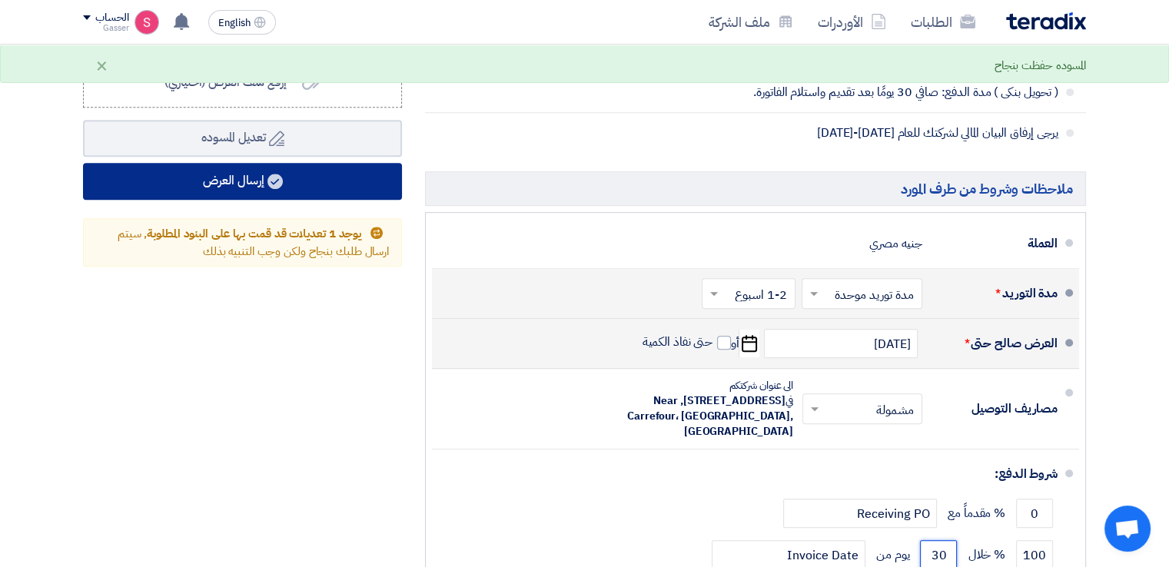
type input "30"
click at [176, 181] on button "إرسال العرض" at bounding box center [242, 181] width 319 height 37
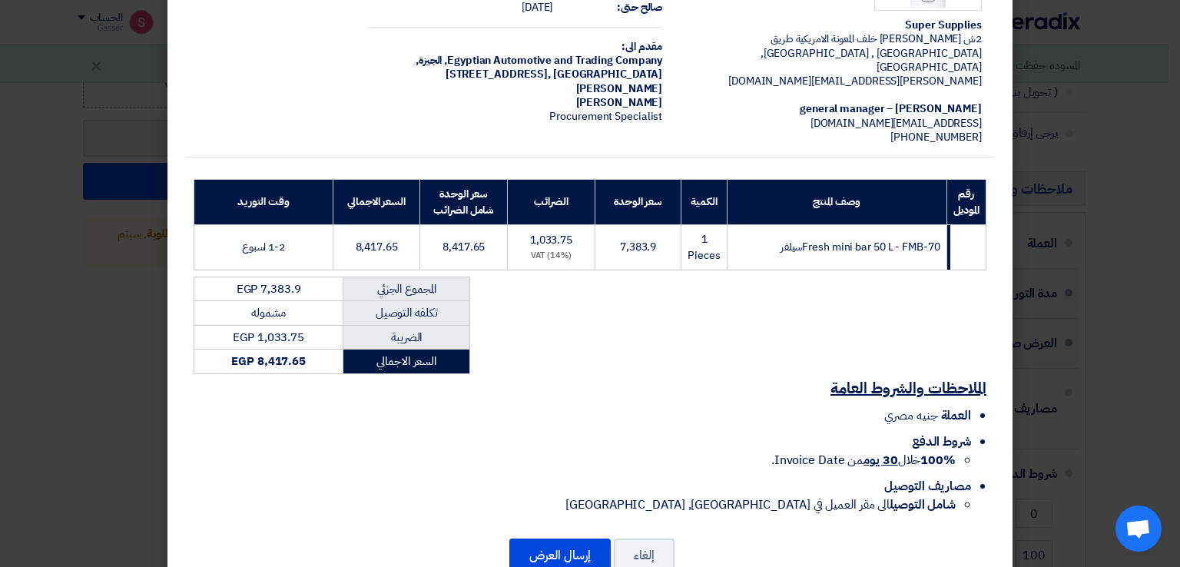
scroll to position [131, 0]
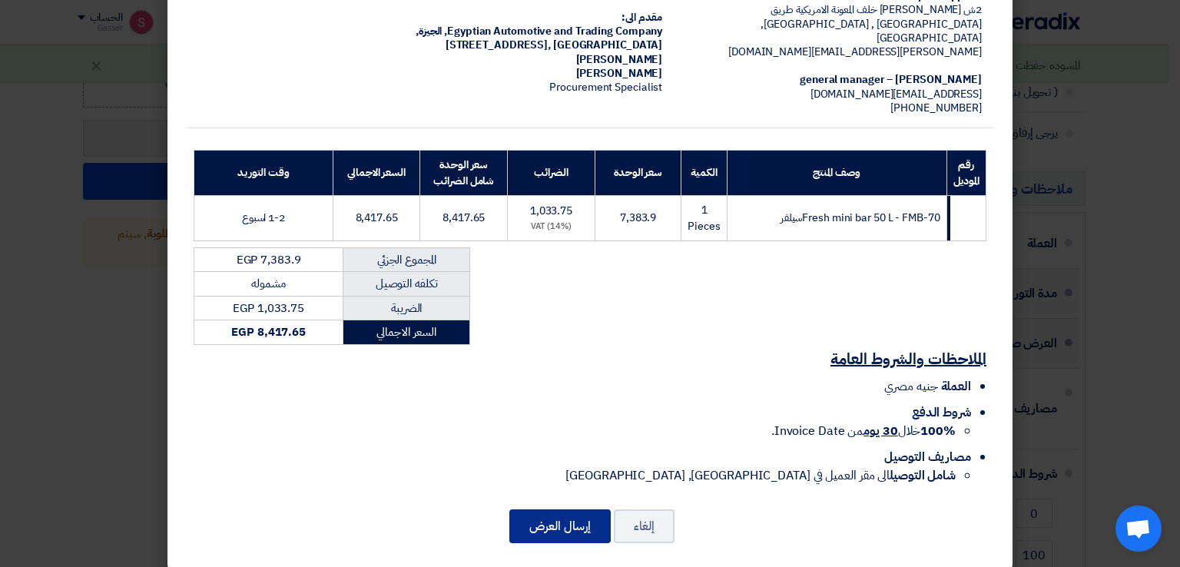
click at [572, 509] on button "إرسال العرض" at bounding box center [559, 526] width 101 height 34
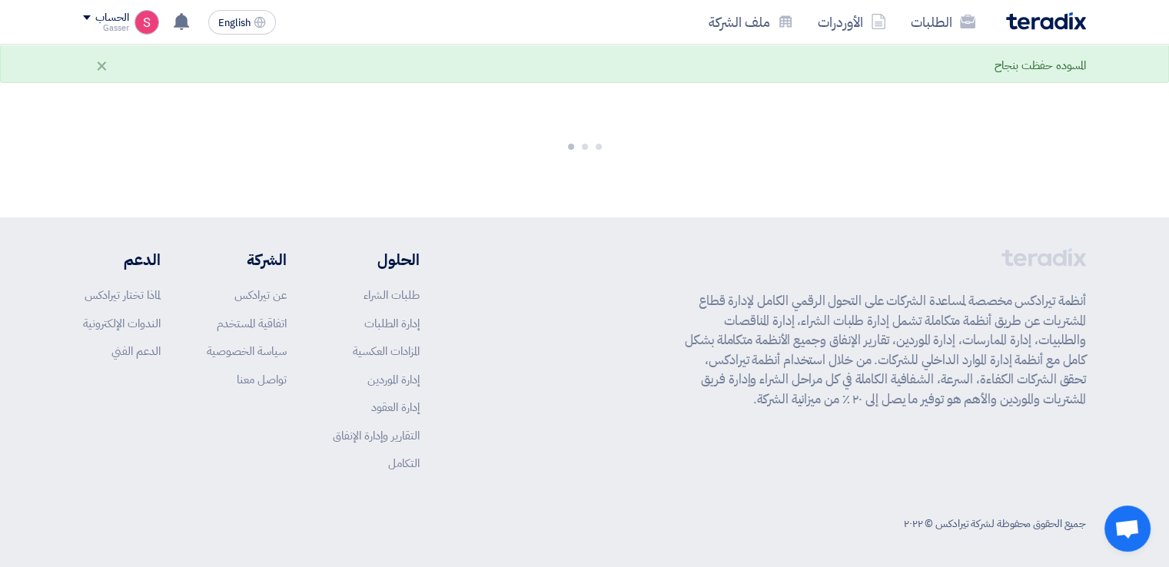
scroll to position [815, 0]
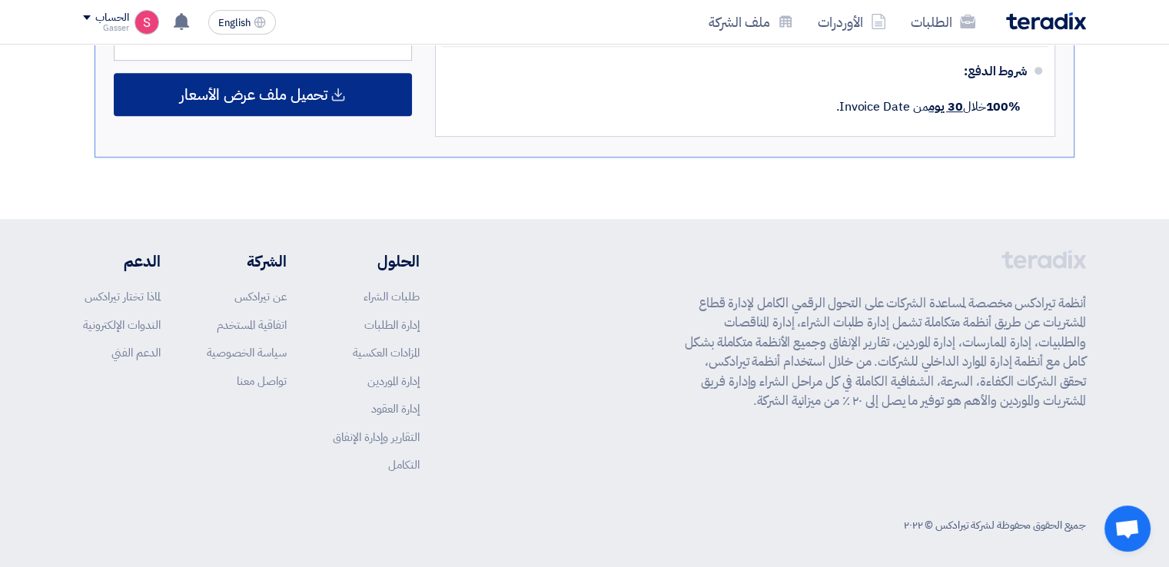
click at [304, 91] on span "تحميل ملف عرض الأسعار" at bounding box center [254, 95] width 148 height 14
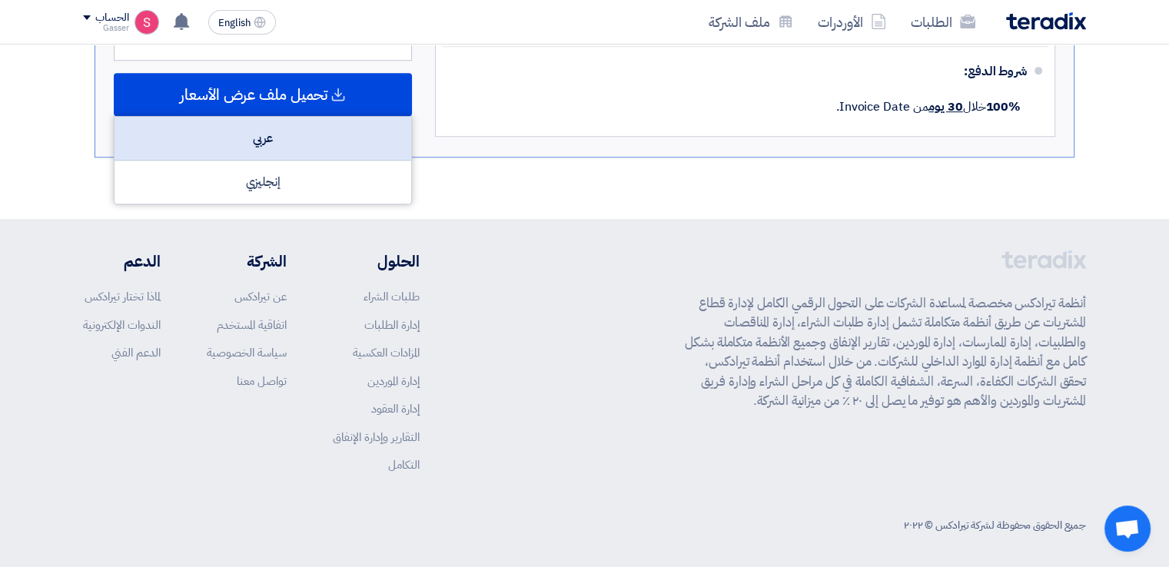
click at [297, 138] on div "عربي" at bounding box center [263, 139] width 297 height 44
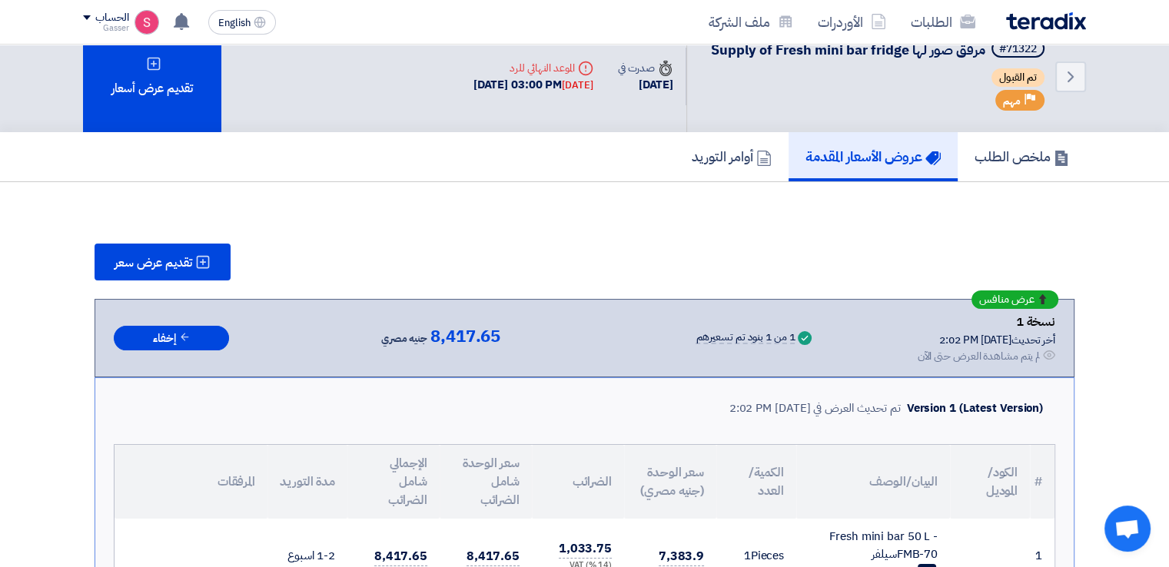
scroll to position [0, 0]
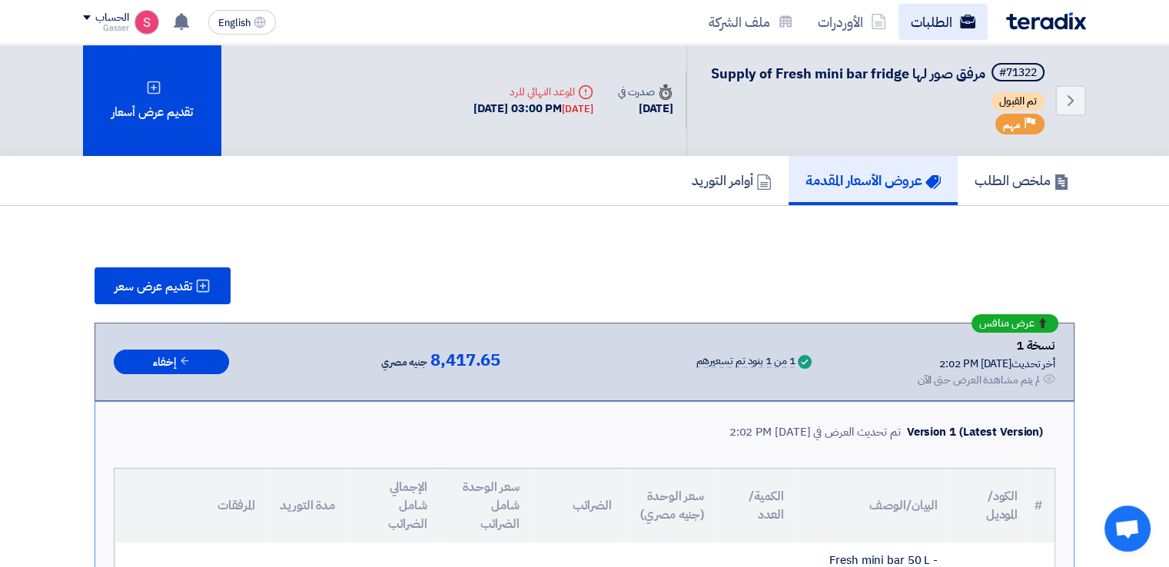
click at [957, 21] on link "الطلبات" at bounding box center [942, 22] width 89 height 36
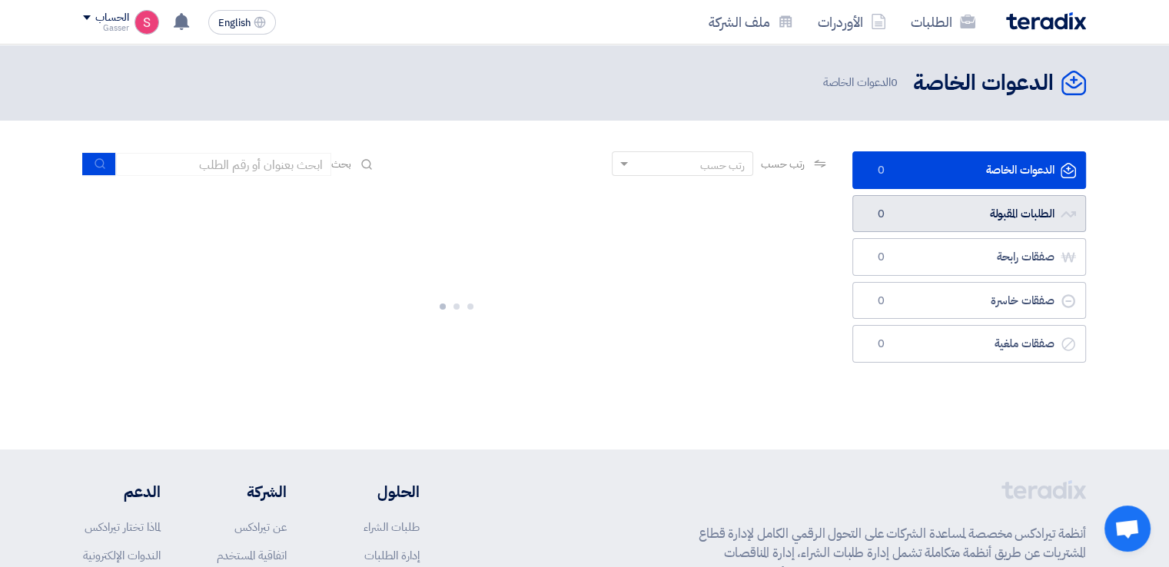
click at [916, 214] on link "الطلبات المقبولة الطلبات المقبولة 0" at bounding box center [969, 214] width 234 height 38
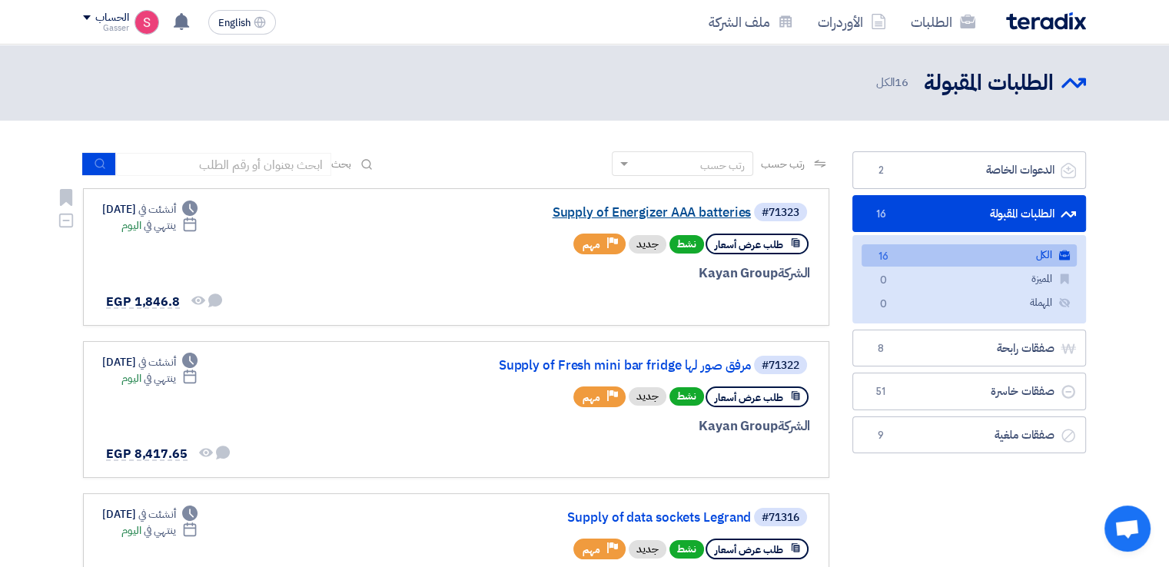
click at [636, 210] on link "Supply of Energizer AAA batteries" at bounding box center [596, 213] width 307 height 14
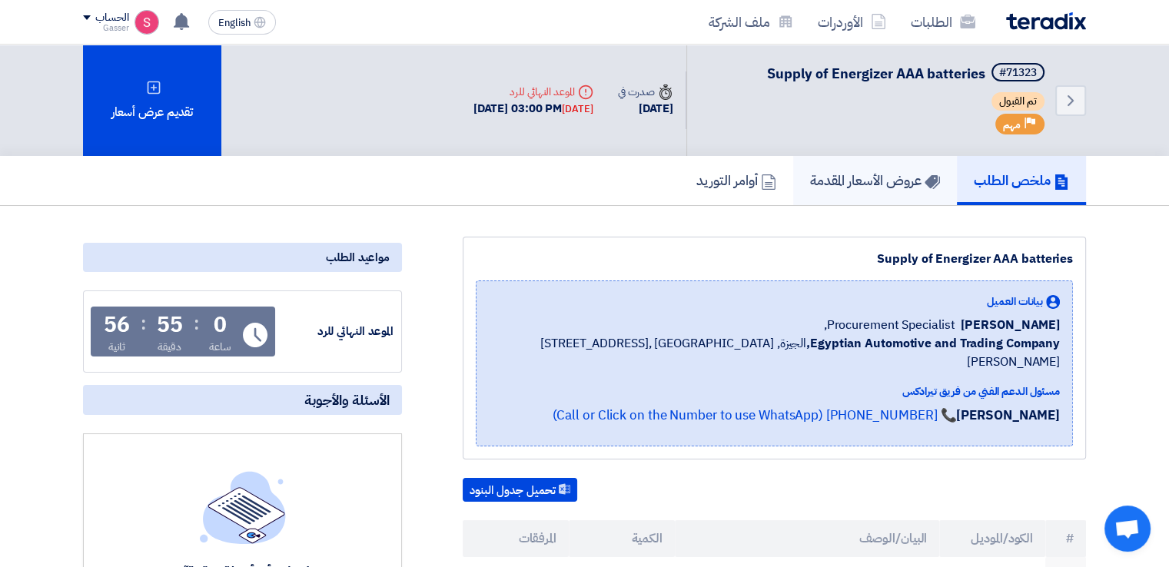
click at [849, 171] on h5 "عروض الأسعار المقدمة" at bounding box center [875, 180] width 130 height 18
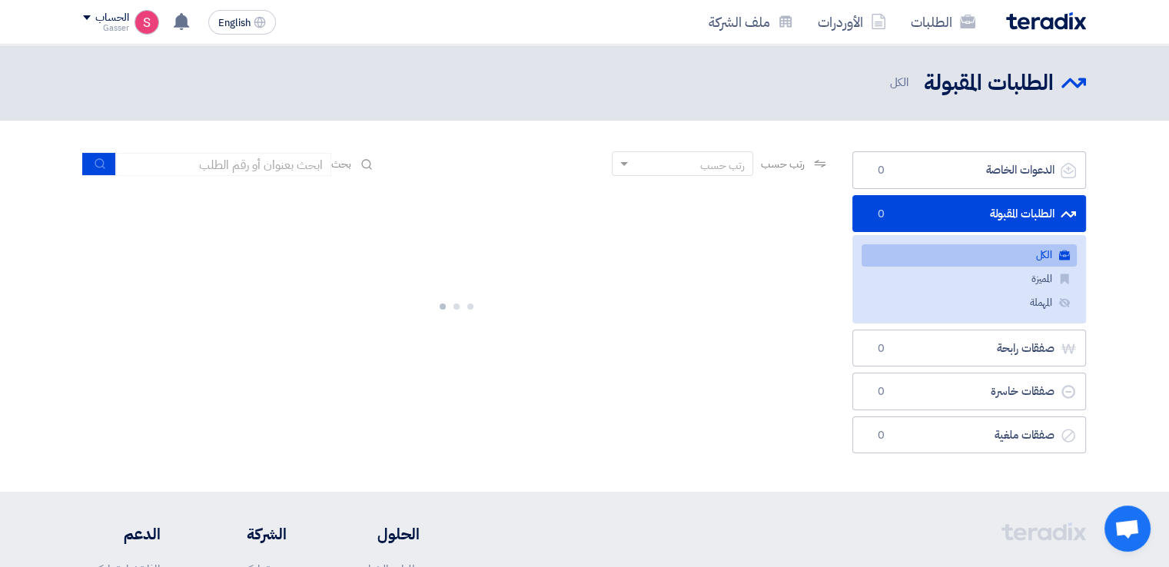
click at [971, 217] on link "الطلبات المقبولة الطلبات المقبولة 0" at bounding box center [969, 214] width 234 height 38
click at [887, 221] on span "0" at bounding box center [880, 214] width 18 height 15
click at [914, 24] on link "الطلبات" at bounding box center [942, 22] width 89 height 36
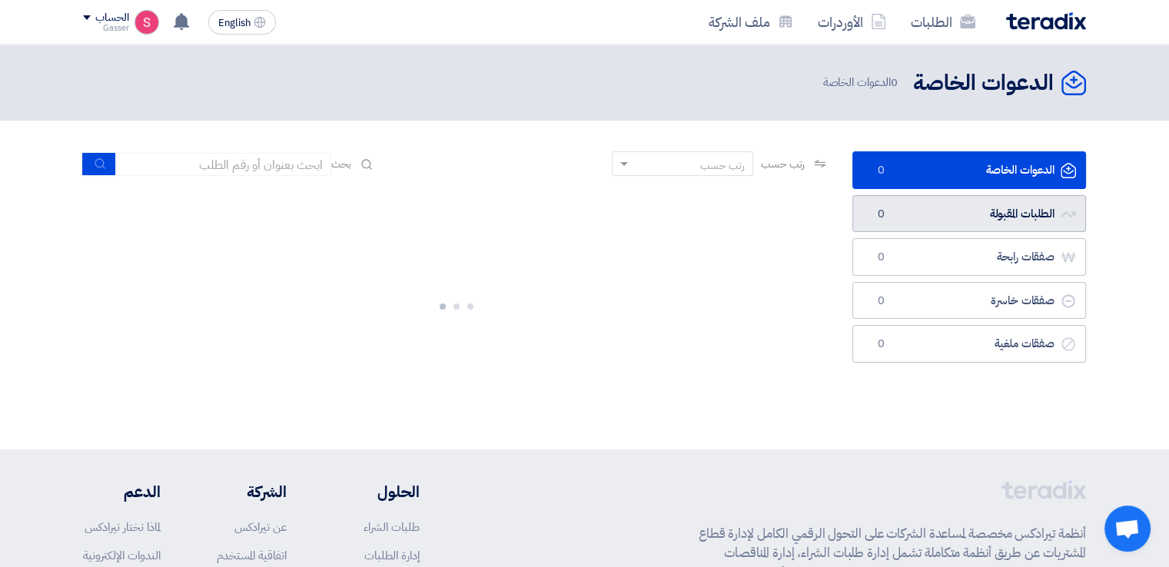
click at [891, 228] on link "الطلبات المقبولة الطلبات المقبولة 0" at bounding box center [969, 214] width 234 height 38
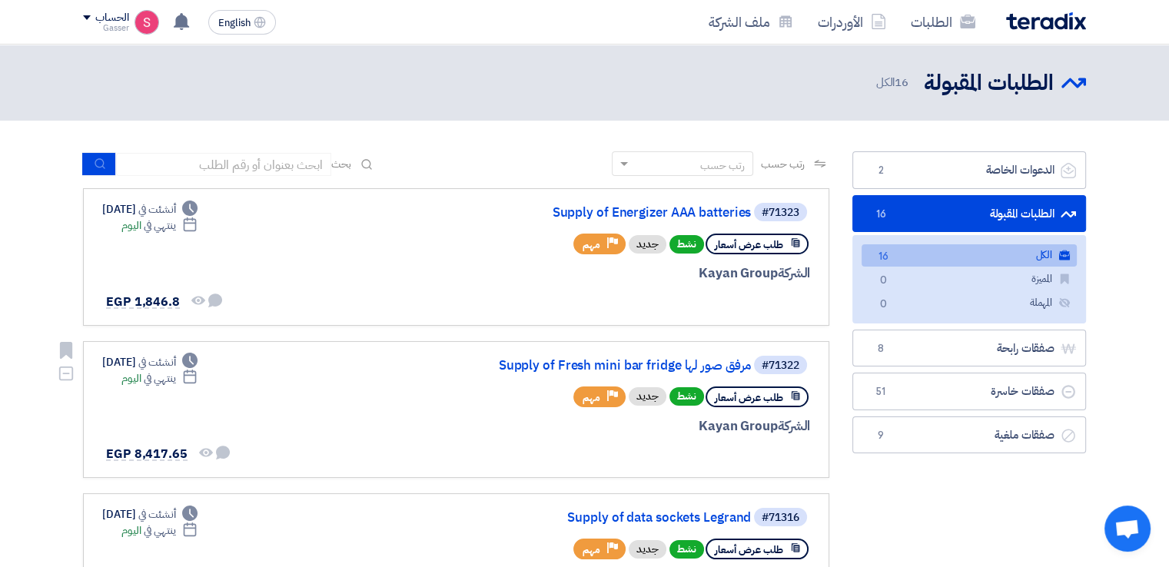
click at [642, 354] on div "#71322 Supply of Fresh mini bar fridge مرفق صور لها" at bounding box center [625, 365] width 370 height 22
click at [645, 359] on link "Supply of Fresh mini bar fridge مرفق صور لها" at bounding box center [596, 366] width 307 height 14
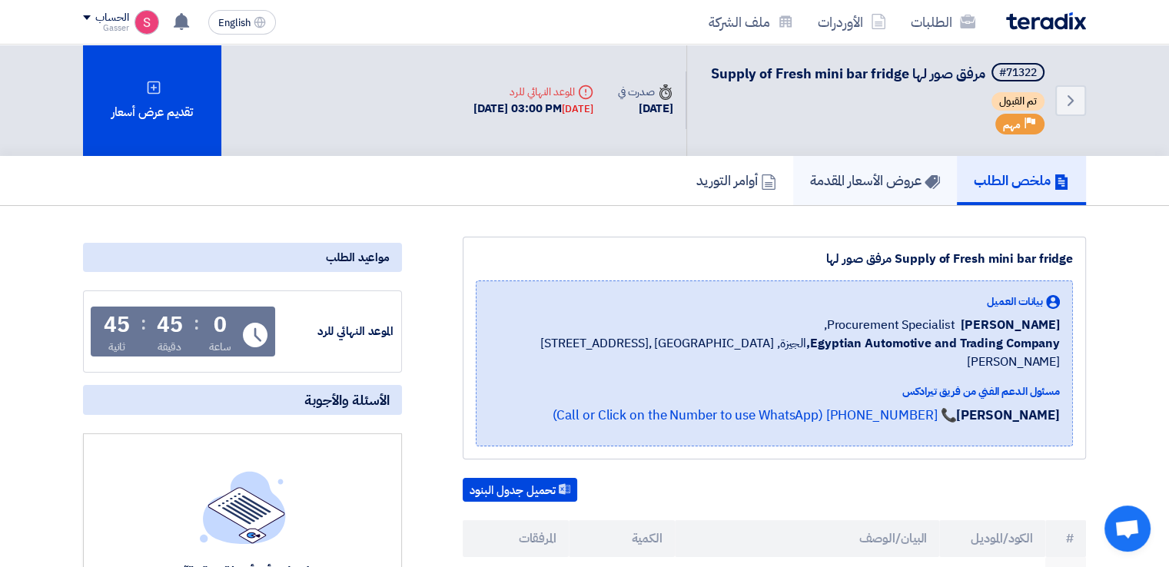
click at [827, 173] on h5 "عروض الأسعار المقدمة" at bounding box center [875, 180] width 130 height 18
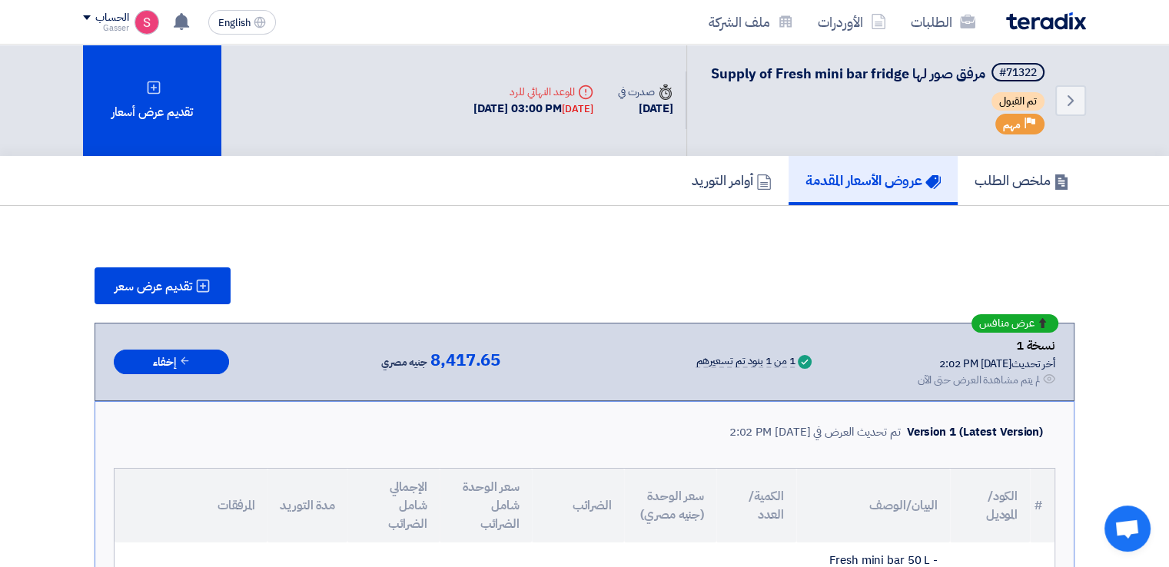
scroll to position [358, 0]
